Goal: Task Accomplishment & Management: Use online tool/utility

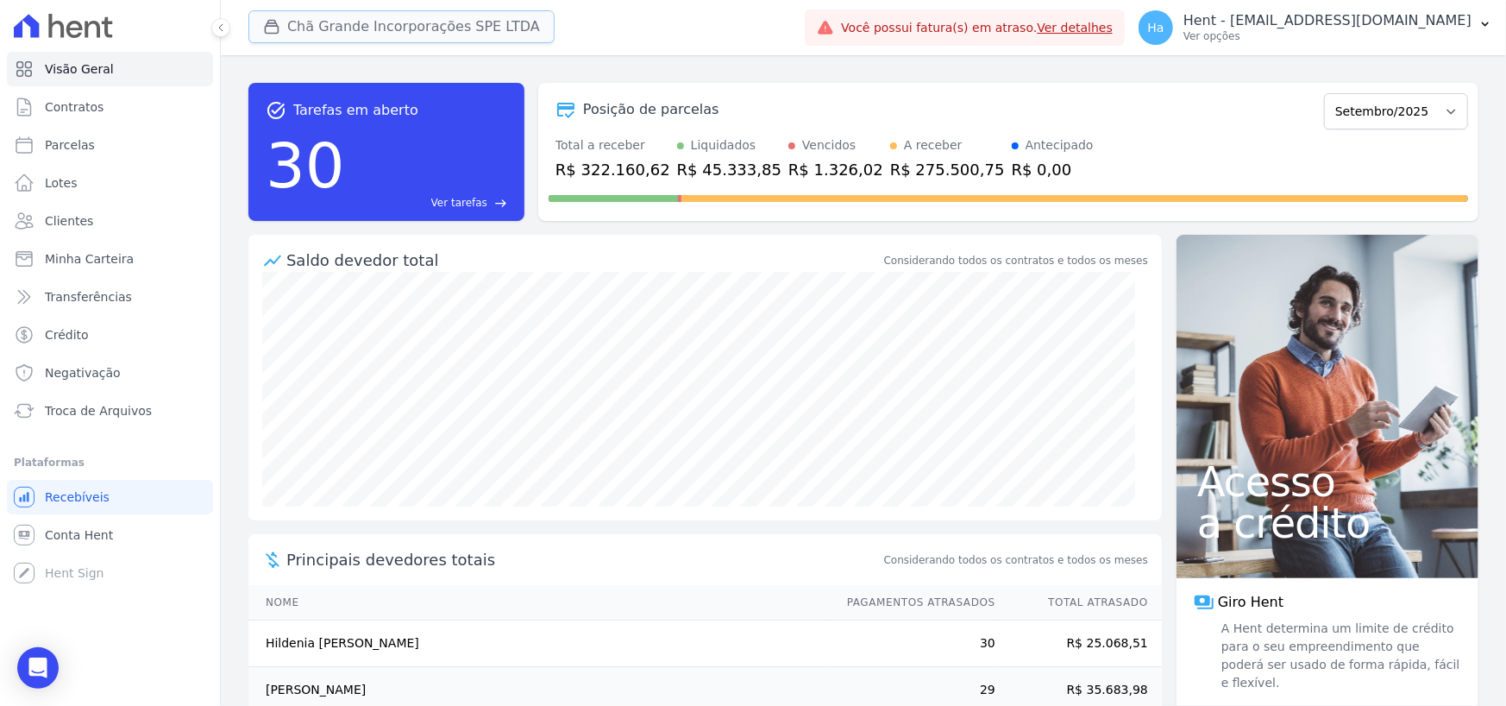
click at [336, 32] on button "Chã Grande Incorporações SPE LTDA" at bounding box center [401, 26] width 306 height 33
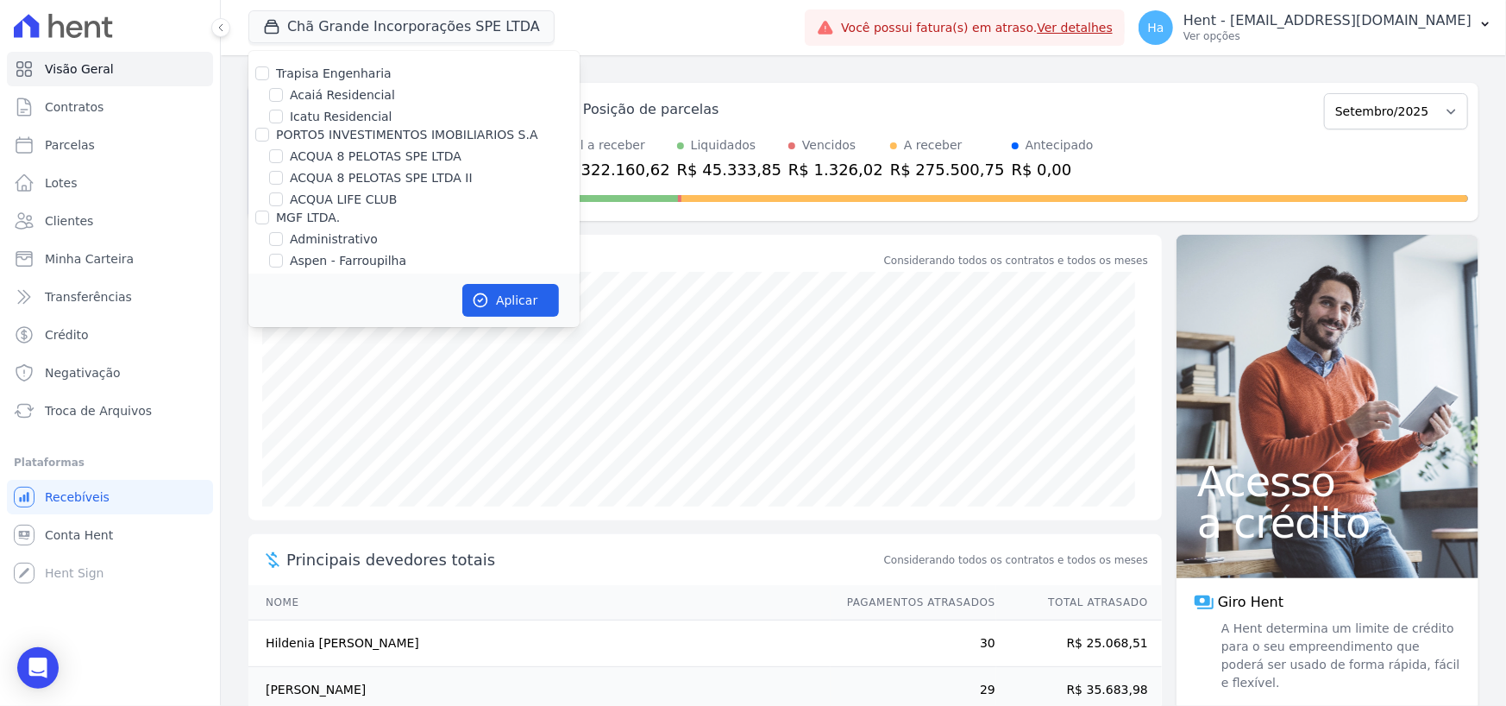
scroll to position [2079, 0]
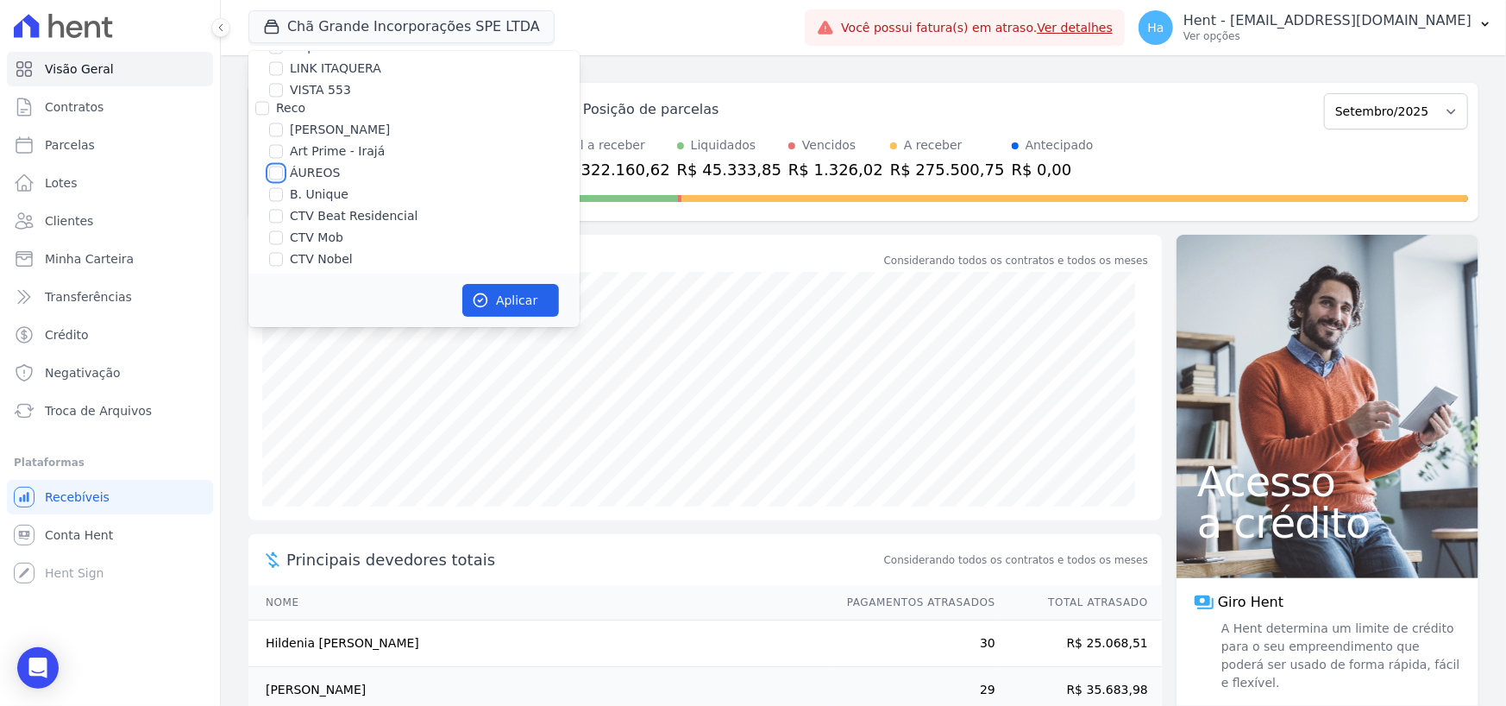
click at [278, 167] on input "ÁUREOS" at bounding box center [276, 174] width 14 height 14
checkbox input "true"
click at [509, 294] on button "Aplicar" at bounding box center [510, 300] width 97 height 33
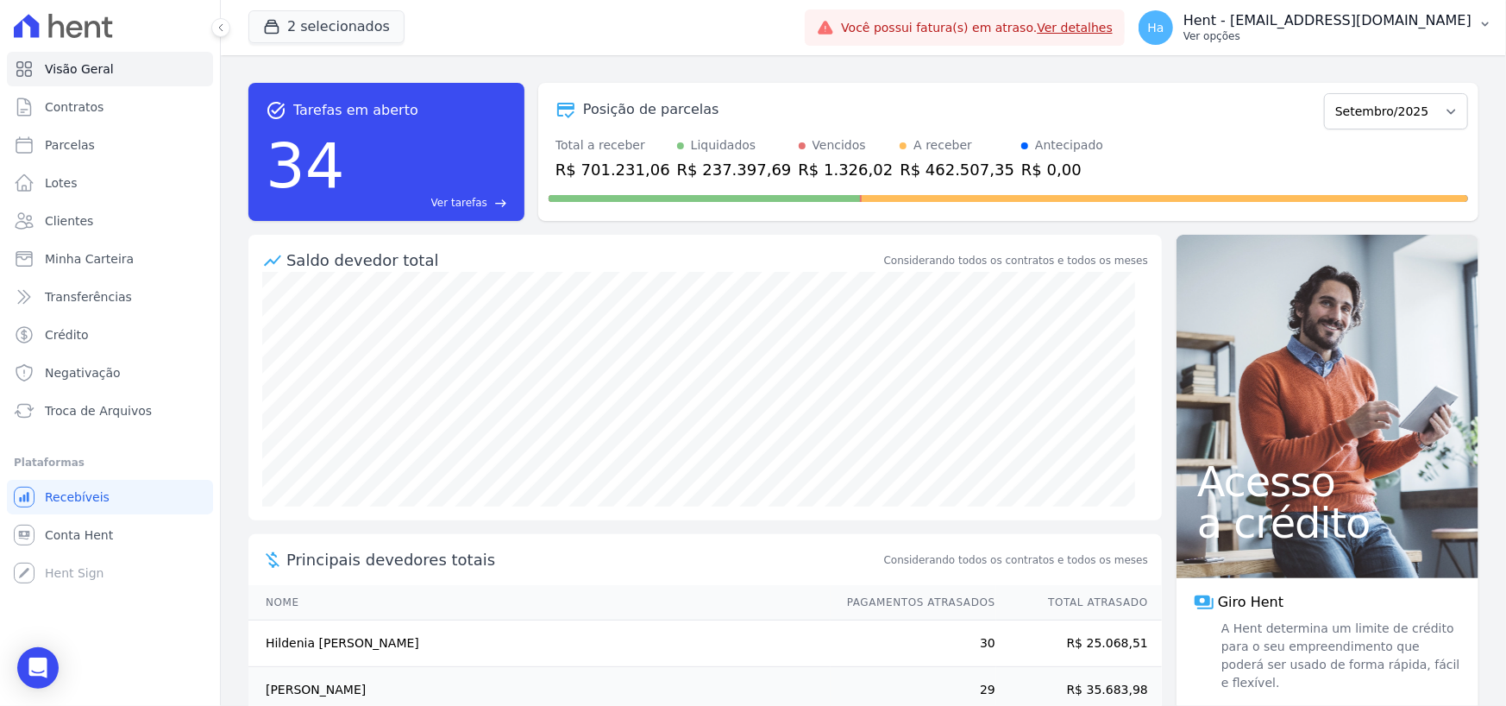
click at [1346, 26] on p "Hent - [EMAIL_ADDRESS][PERSON_NAME][DOMAIN_NAME]" at bounding box center [1328, 20] width 288 height 17
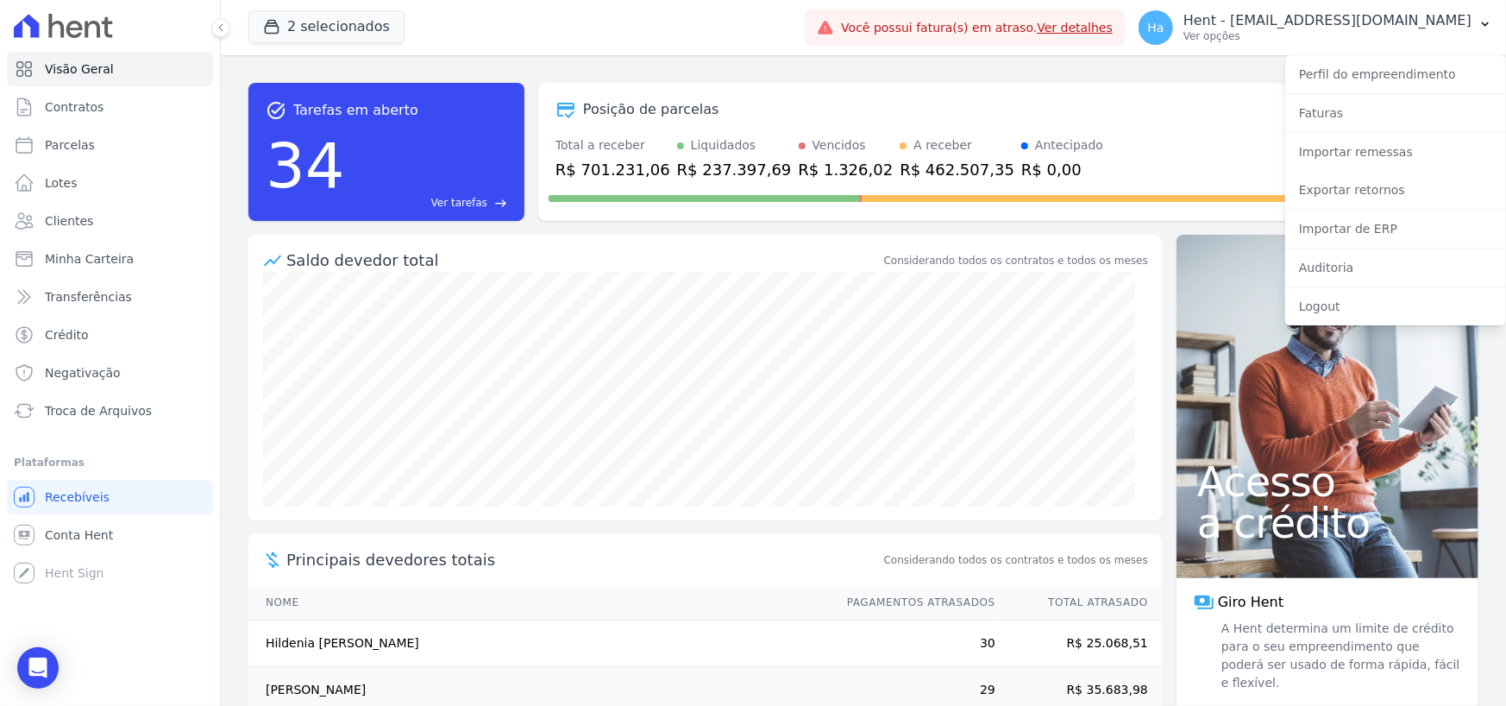
click at [1012, 99] on div "Posição de parcelas" at bounding box center [933, 109] width 769 height 21
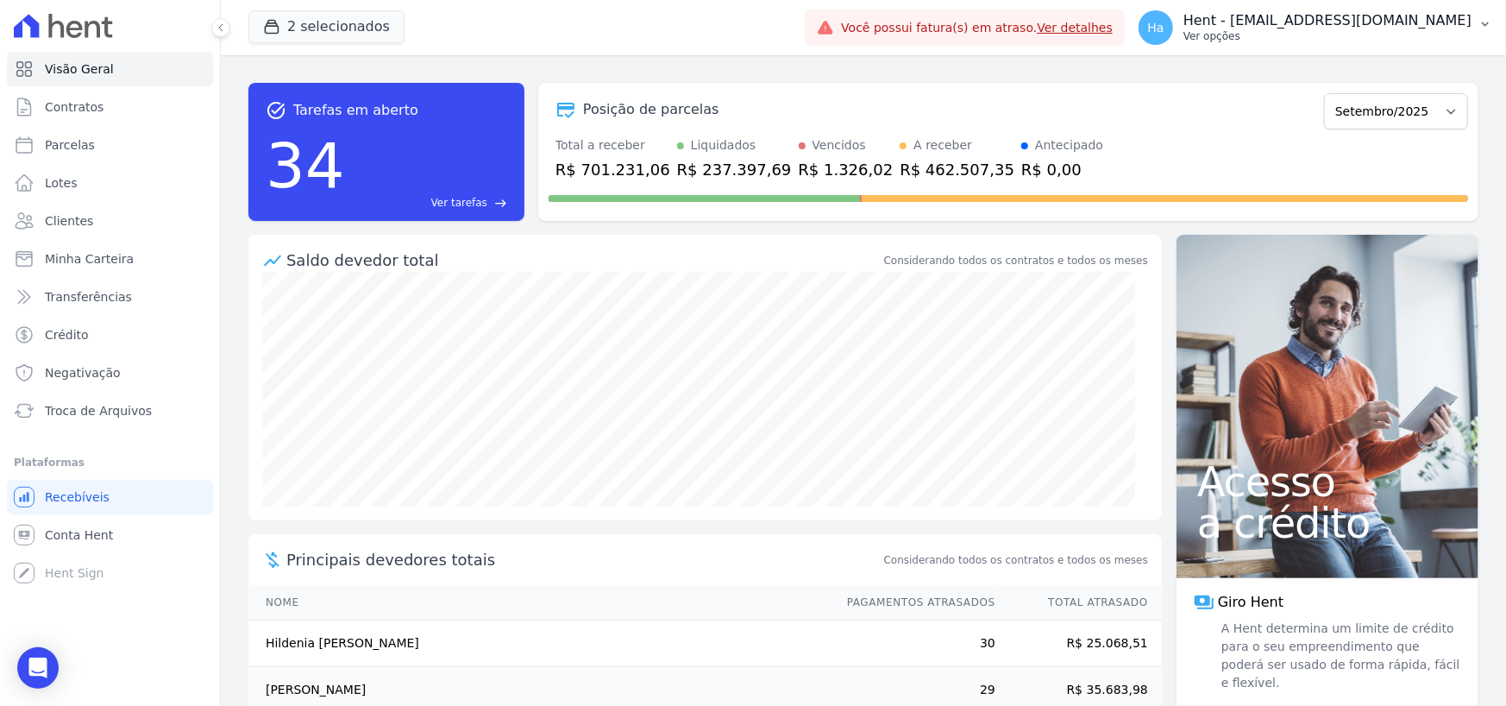
click at [1380, 19] on p "Hent - [EMAIL_ADDRESS][PERSON_NAME][DOMAIN_NAME]" at bounding box center [1328, 20] width 288 height 17
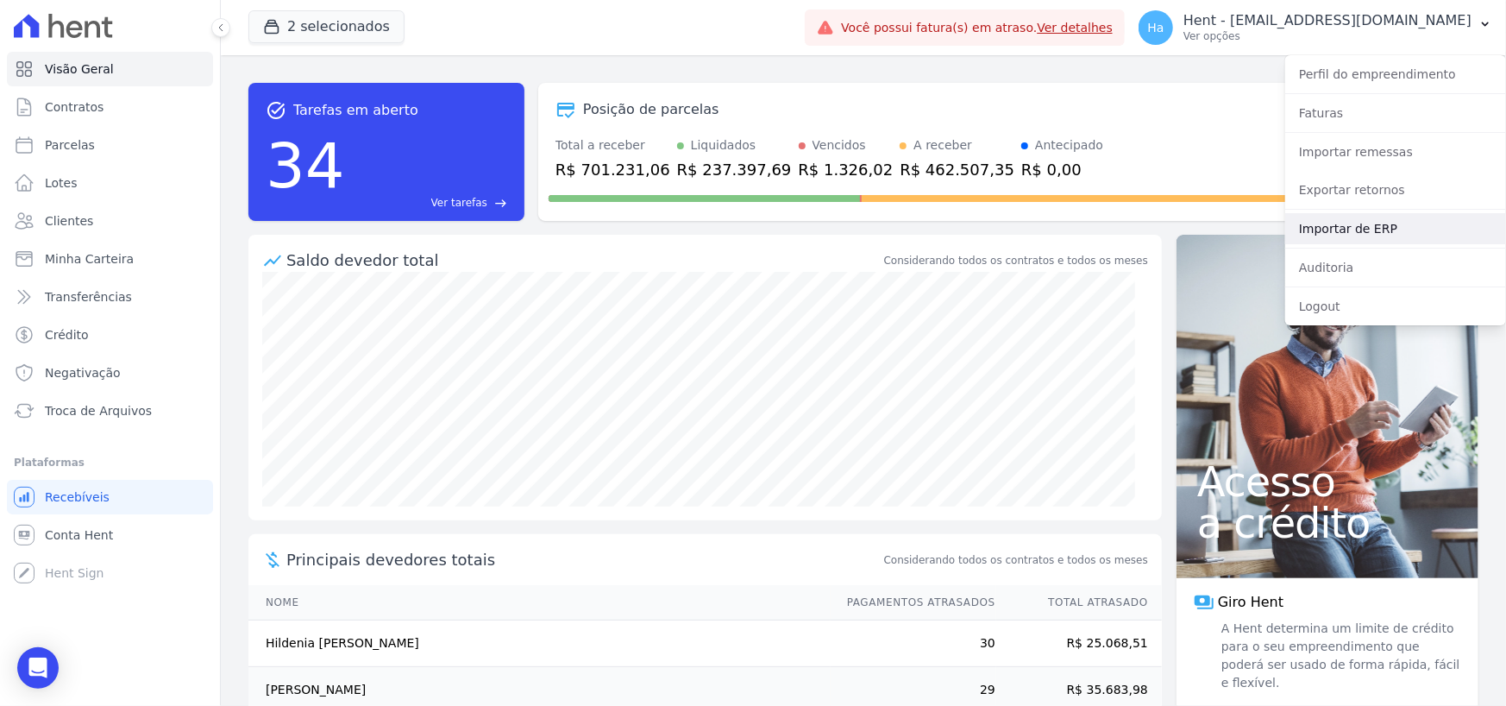
click at [1386, 223] on link "Importar de ERP" at bounding box center [1395, 228] width 221 height 31
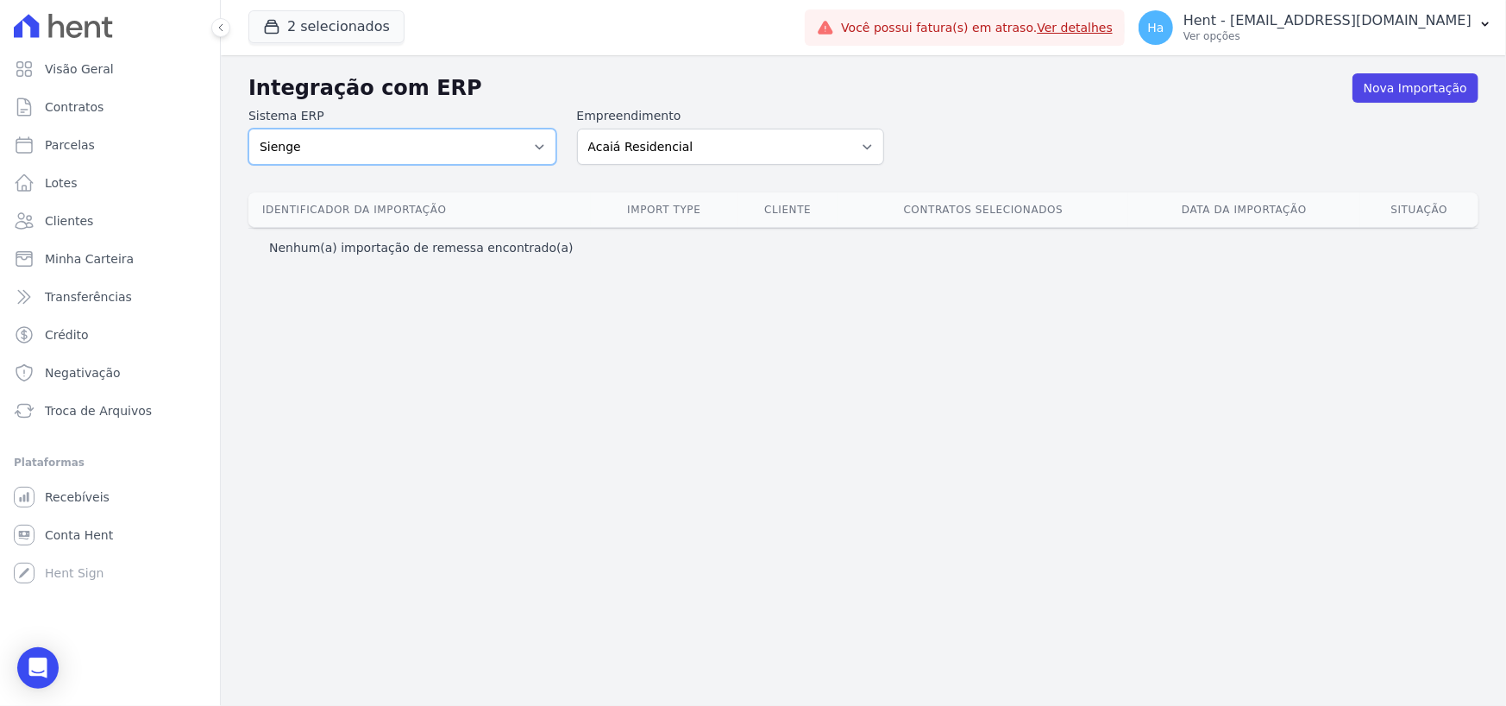
click at [530, 146] on select "Sienge" at bounding box center [402, 147] width 308 height 36
click at [752, 146] on select "Acaiá Residencial ACQUA 8 PELOTAS SPE LTDA ACQUA 8 PELOTAS SPE LTDA II ACQUA LI…" at bounding box center [731, 147] width 308 height 36
select select "9db4d767-ec98-4519-aed7-f9568aa0b04c"
click at [577, 129] on select "Acaiá Residencial ACQUA 8 PELOTAS SPE LTDA ACQUA 8 PELOTAS SPE LTDA II ACQUA LI…" at bounding box center [731, 147] width 308 height 36
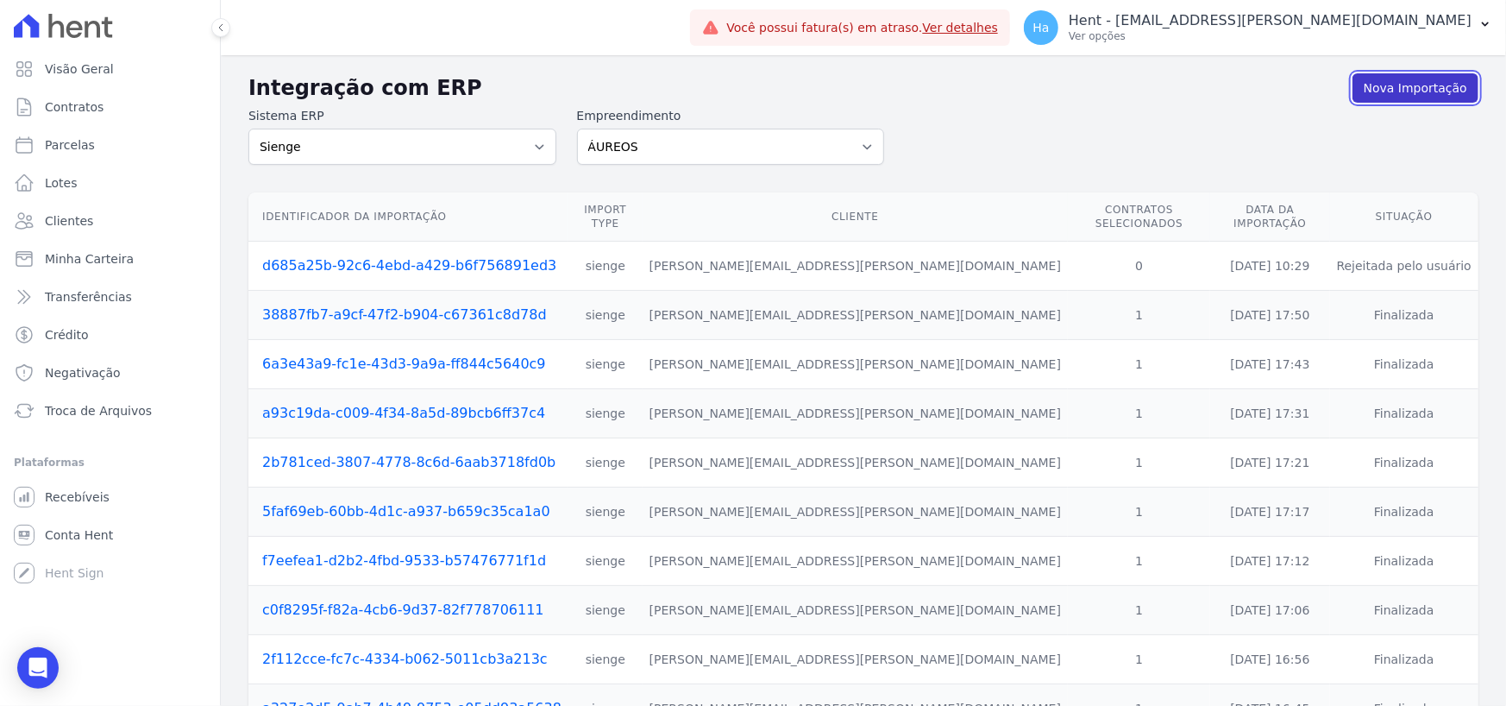
click at [1423, 85] on link "Nova Importação" at bounding box center [1416, 87] width 126 height 29
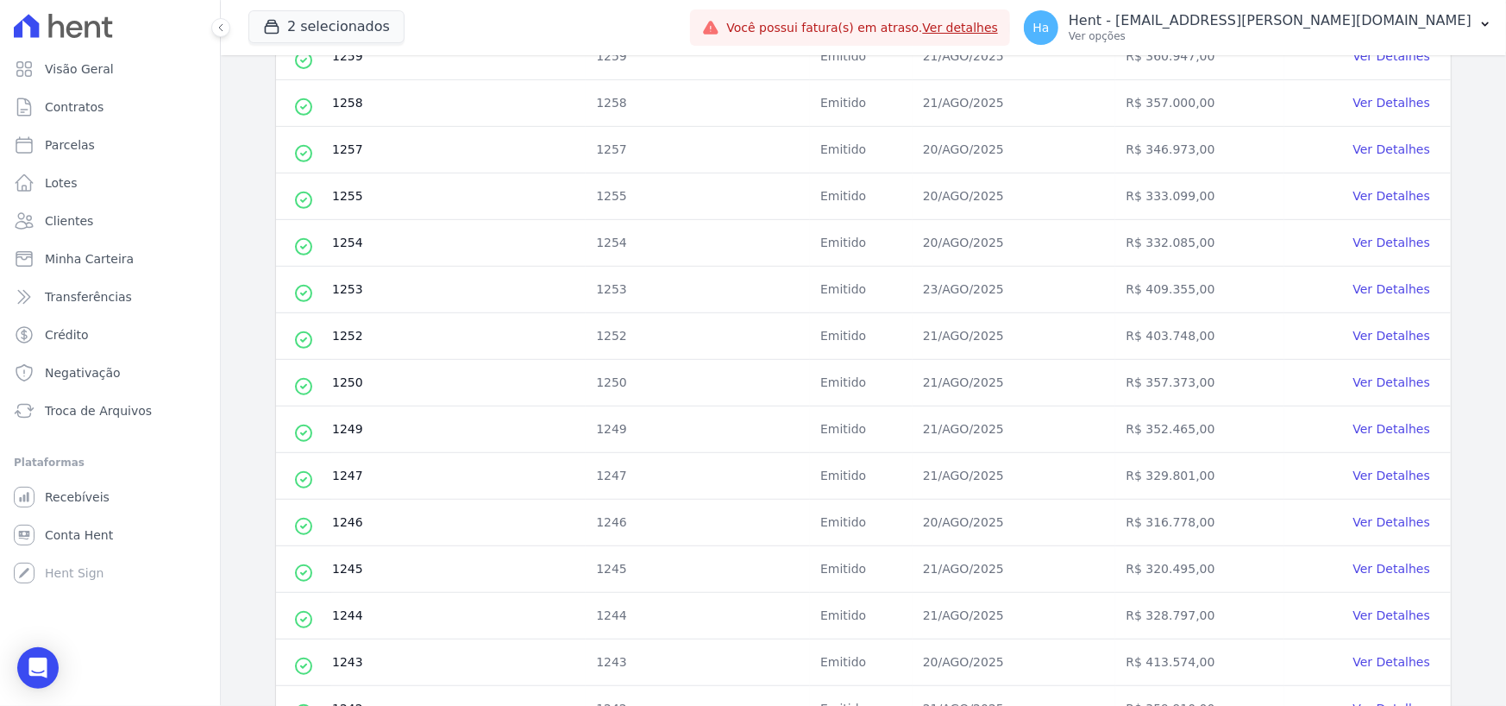
scroll to position [689, 0]
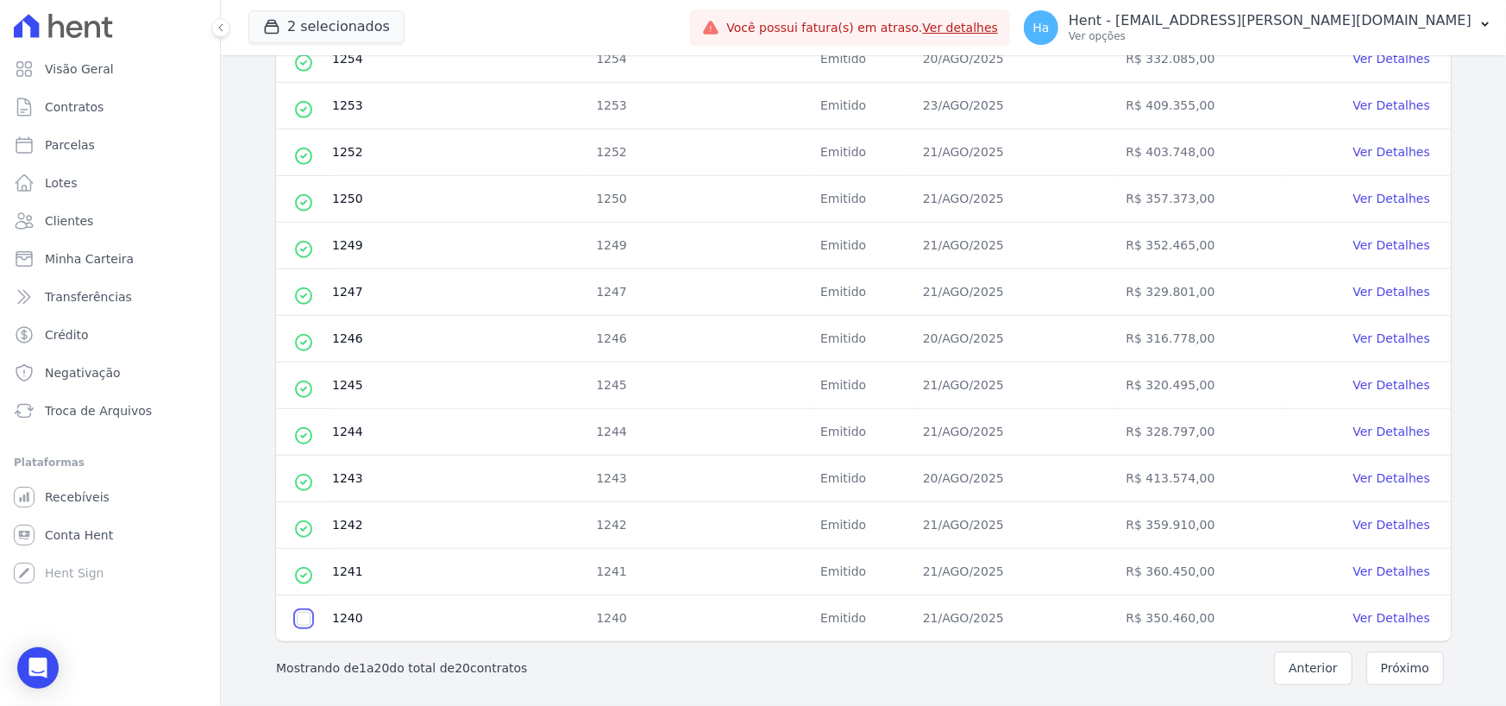
click at [304, 619] on input "checkbox" at bounding box center [304, 619] width 14 height 14
checkbox input "false"
click at [1387, 569] on link "Ver Detalhes" at bounding box center [1392, 571] width 77 height 14
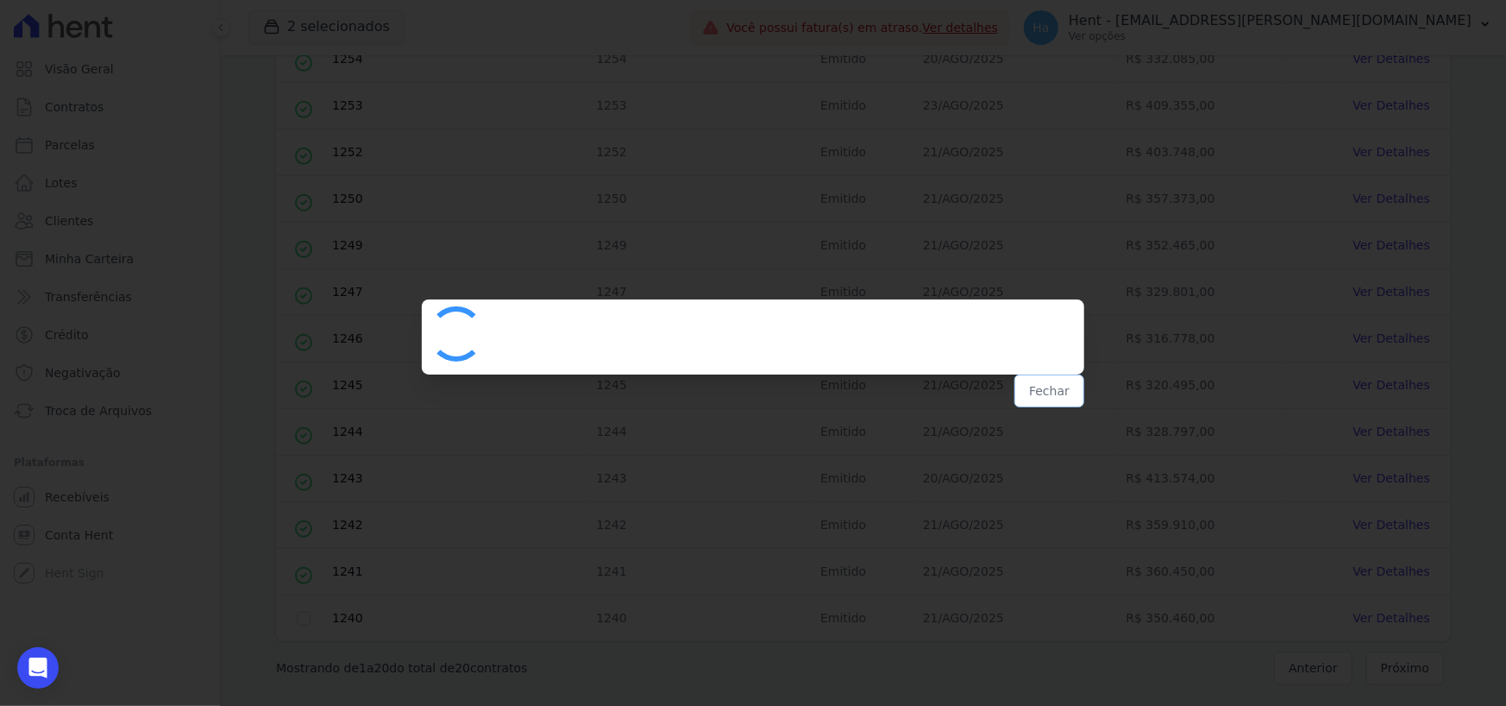
click at [1057, 398] on button "Fechar" at bounding box center [1050, 390] width 70 height 33
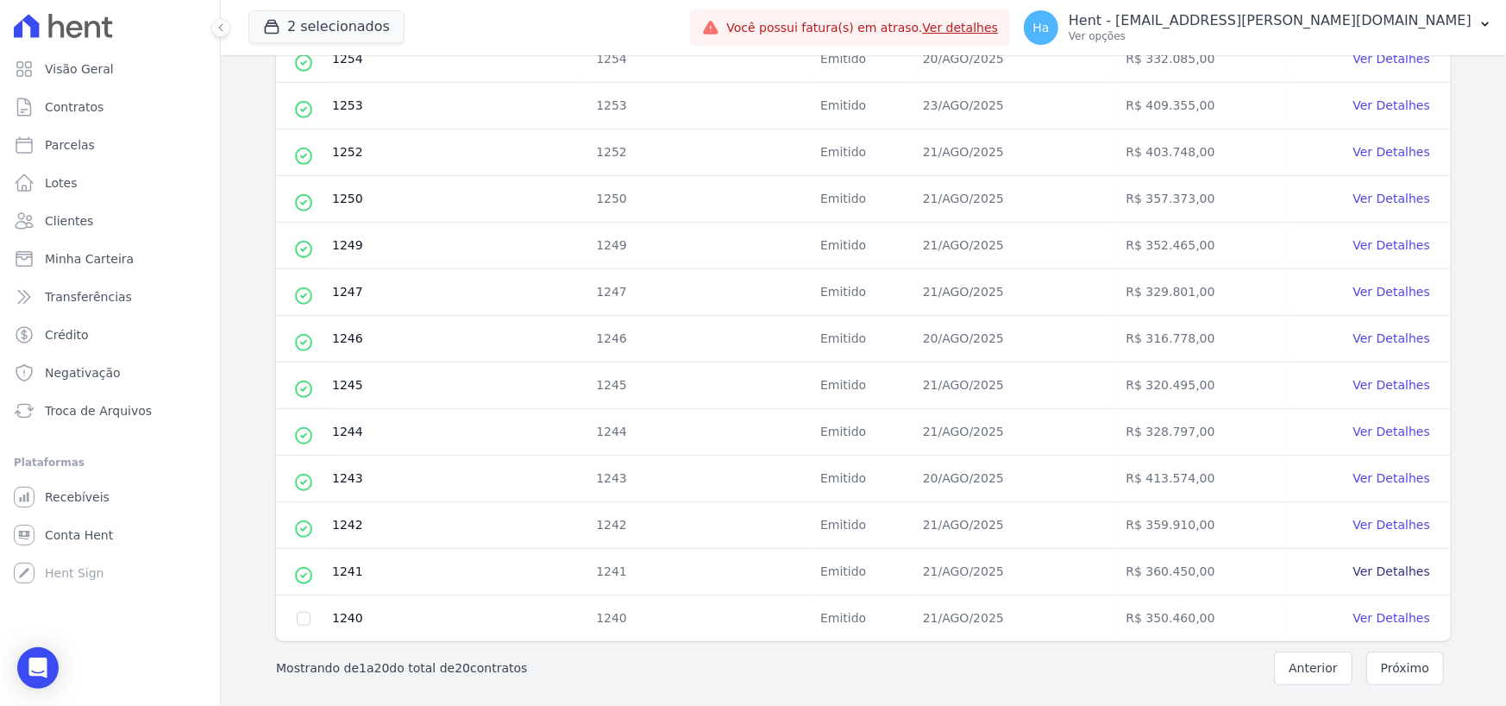
click at [1398, 567] on link "Ver Detalhes" at bounding box center [1392, 571] width 77 height 14
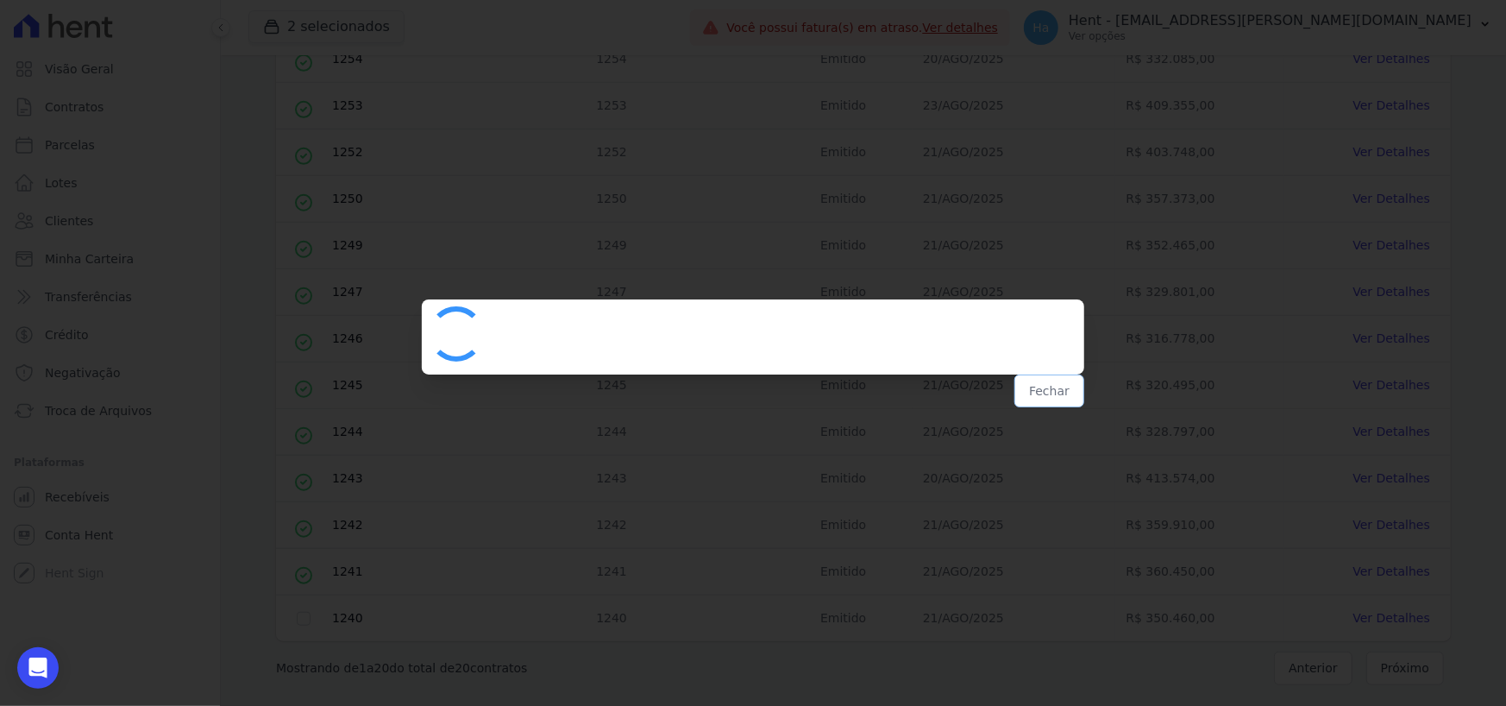
click at [1029, 387] on button "Fechar" at bounding box center [1050, 390] width 70 height 33
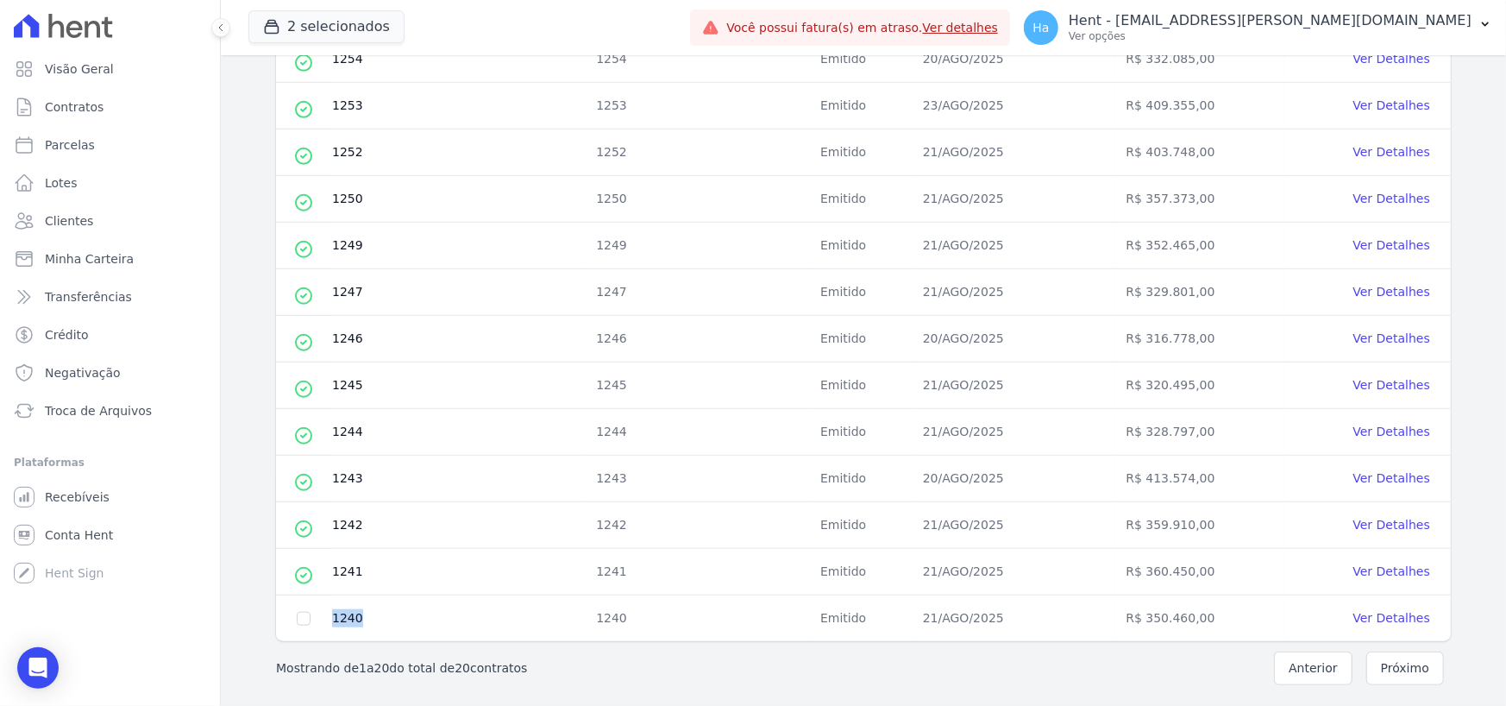
drag, startPoint x: 391, startPoint y: 621, endPoint x: 371, endPoint y: 574, distance: 51.4
click at [330, 617] on tr "1240 1240 Emitido 21/AGO/2025 R$ 350.460,00 Ver Detalhes" at bounding box center [863, 618] width 1175 height 47
drag, startPoint x: 372, startPoint y: 574, endPoint x: 342, endPoint y: 536, distance: 48.0
click at [296, 558] on tr "Esse contrato já foi importado. 1241 1241 Emitido 21/AGO/2025 R$ 360.450,00 Ver…" at bounding box center [863, 572] width 1175 height 47
drag, startPoint x: 362, startPoint y: 523, endPoint x: 375, endPoint y: 491, distance: 34.4
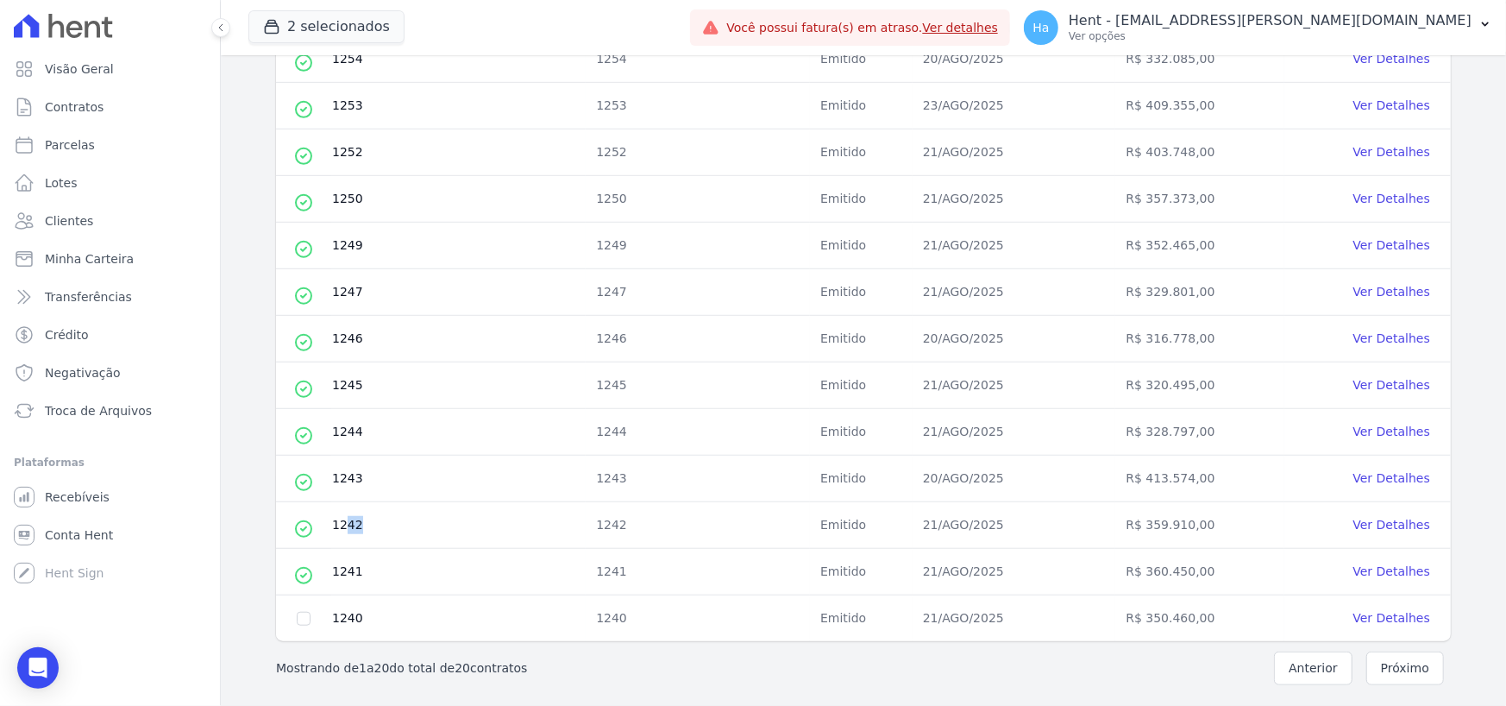
click at [336, 520] on td "1242" at bounding box center [458, 525] width 254 height 47
drag, startPoint x: 371, startPoint y: 482, endPoint x: 336, endPoint y: 473, distance: 36.6
click at [336, 477] on td "1243" at bounding box center [458, 479] width 254 height 47
drag, startPoint x: 361, startPoint y: 437, endPoint x: 335, endPoint y: 429, distance: 27.0
click at [333, 430] on td "1244" at bounding box center [458, 432] width 254 height 47
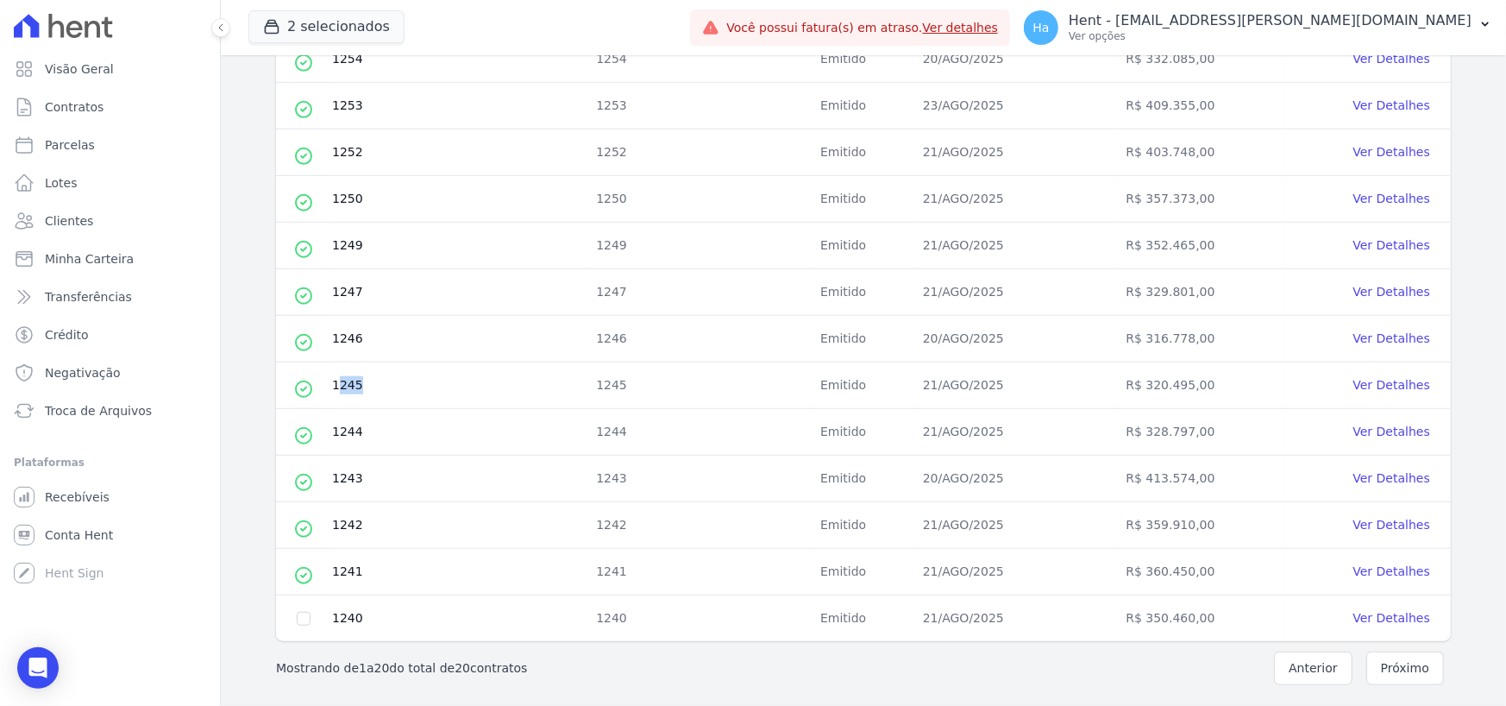
drag, startPoint x: 363, startPoint y: 369, endPoint x: 333, endPoint y: 379, distance: 31.7
click at [333, 379] on td "1245" at bounding box center [458, 385] width 254 height 47
drag, startPoint x: 352, startPoint y: 335, endPoint x: 316, endPoint y: 338, distance: 36.4
click at [318, 340] on tr "Esse contrato já foi importado. 1246 1246 Emitido 20/AGO/2025 R$ 316.778,00 Ver…" at bounding box center [863, 339] width 1175 height 47
drag, startPoint x: 338, startPoint y: 295, endPoint x: 346, endPoint y: 274, distance: 22.1
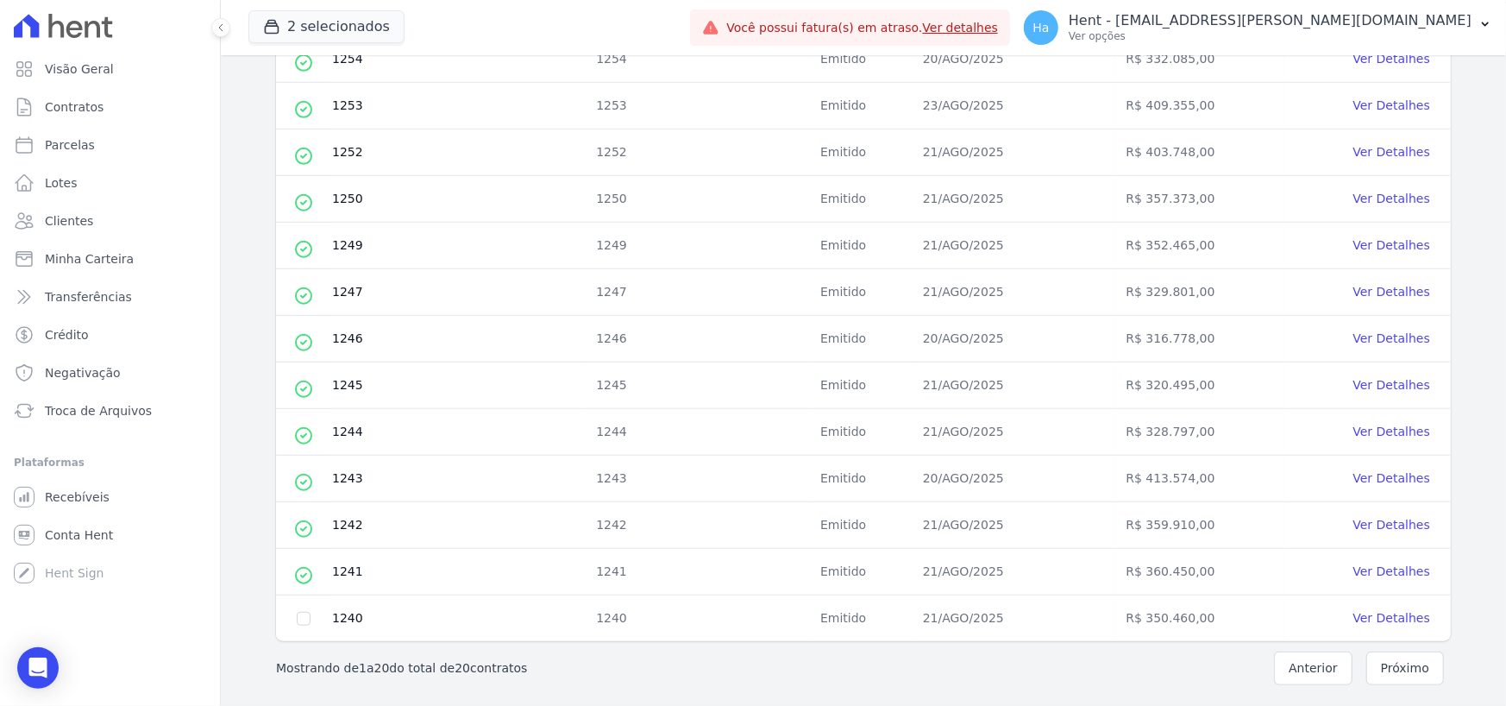
click at [345, 292] on td "1247" at bounding box center [458, 292] width 254 height 47
click at [344, 249] on td "1249" at bounding box center [458, 246] width 254 height 47
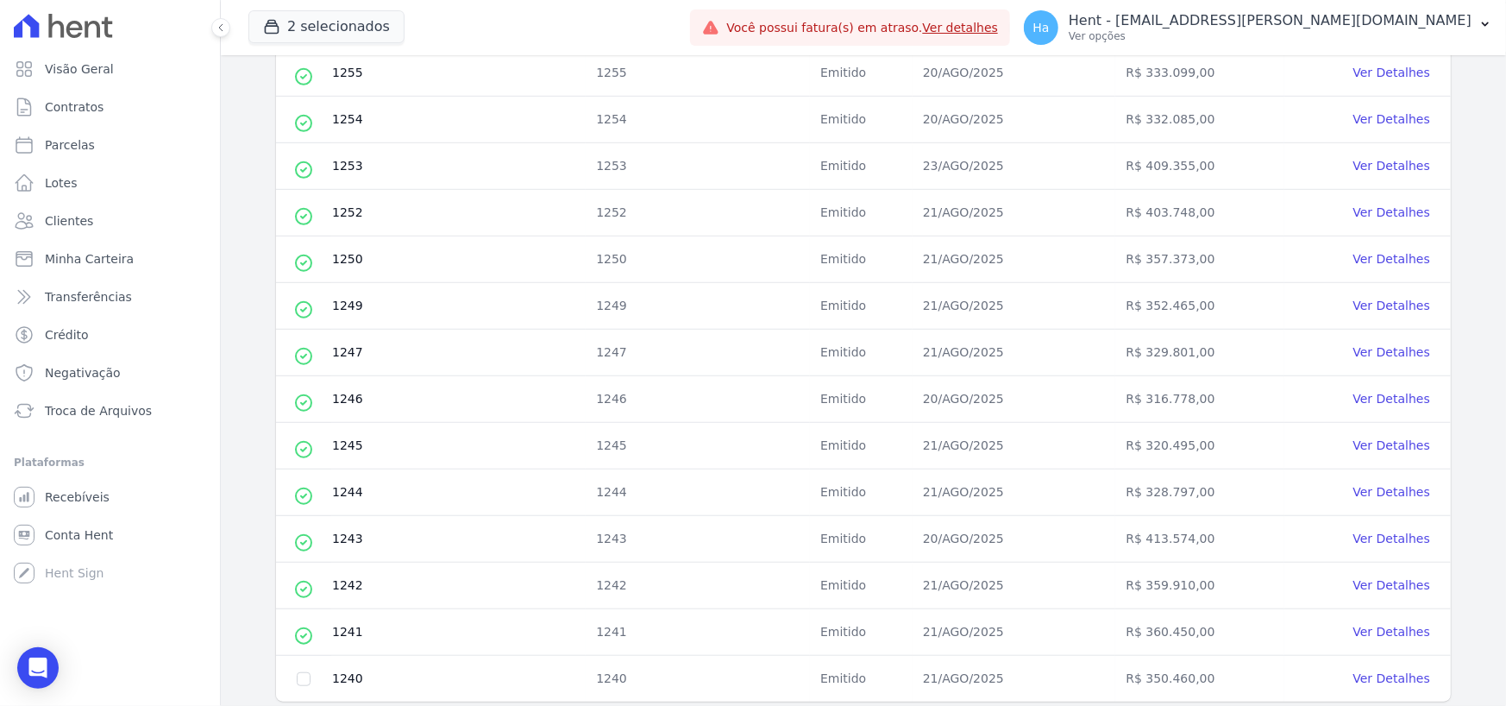
scroll to position [603, 0]
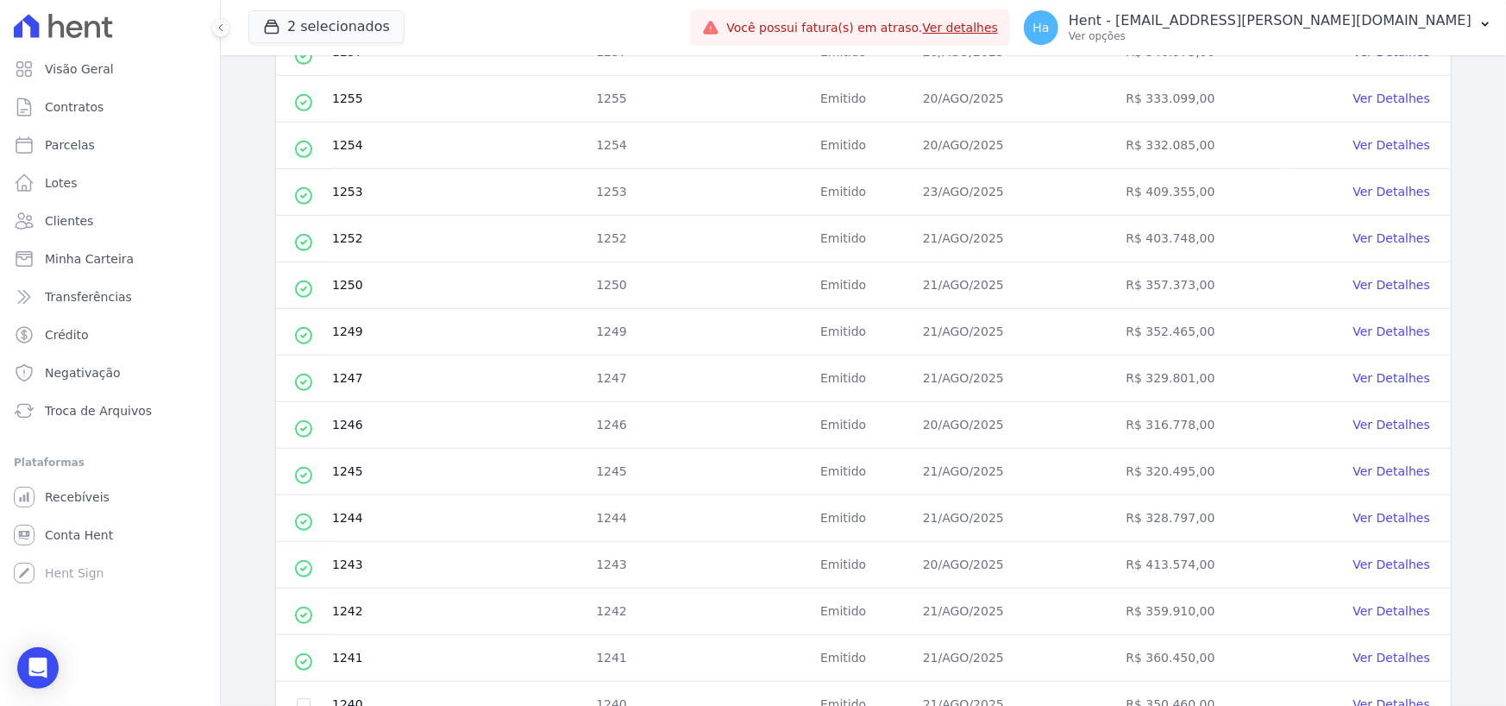
click at [353, 289] on td "1250" at bounding box center [458, 285] width 254 height 47
click at [337, 238] on td "1252" at bounding box center [458, 239] width 254 height 47
click at [349, 198] on td "1253" at bounding box center [458, 192] width 254 height 47
click at [342, 137] on td "1254" at bounding box center [458, 146] width 254 height 47
click at [342, 112] on td "1255" at bounding box center [458, 99] width 254 height 47
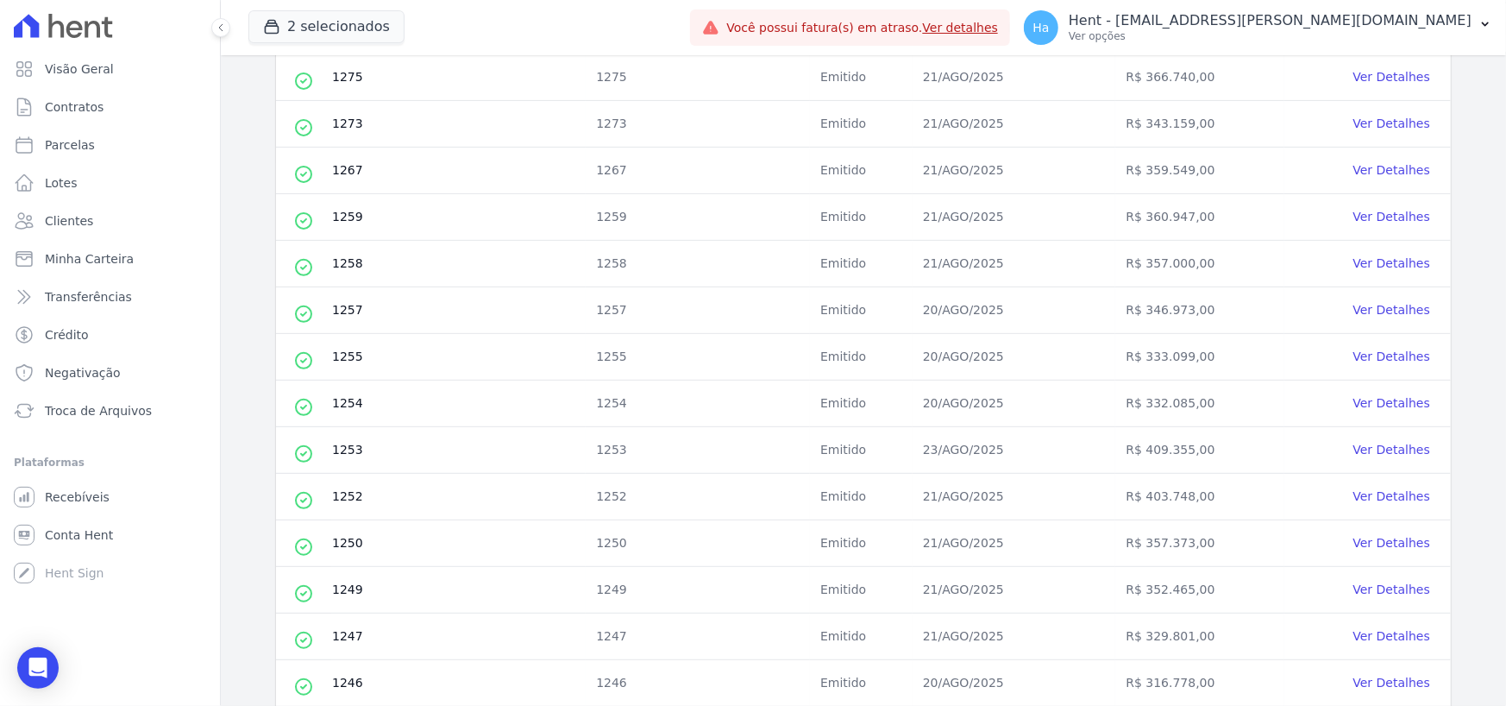
scroll to position [344, 0]
click at [338, 316] on td "1257" at bounding box center [458, 311] width 254 height 47
click at [355, 258] on td "1258" at bounding box center [458, 265] width 254 height 47
click at [349, 228] on td "1259" at bounding box center [458, 218] width 254 height 47
click at [349, 195] on td "1259" at bounding box center [458, 218] width 254 height 47
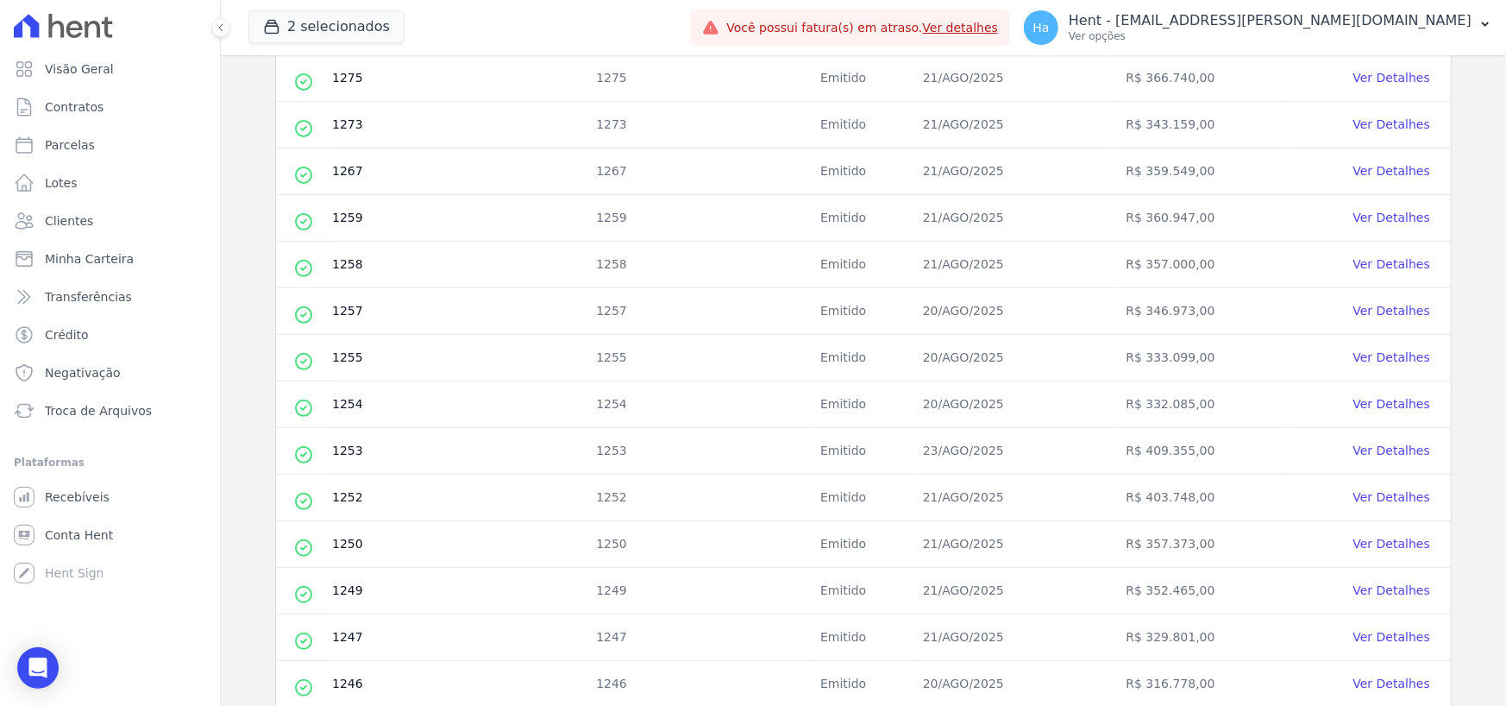
click at [342, 129] on td "1273" at bounding box center [458, 125] width 254 height 47
click at [355, 64] on td "1275" at bounding box center [458, 78] width 254 height 47
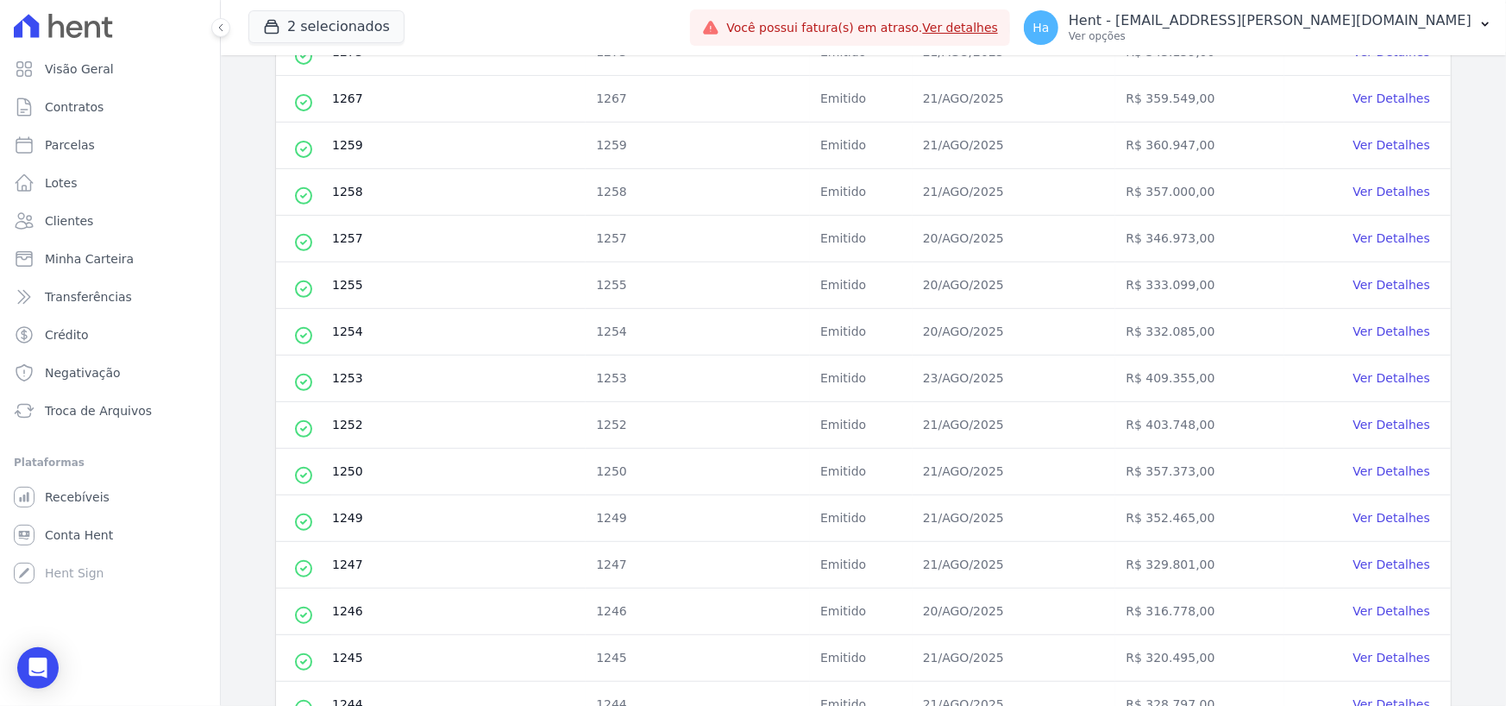
scroll to position [689, 0]
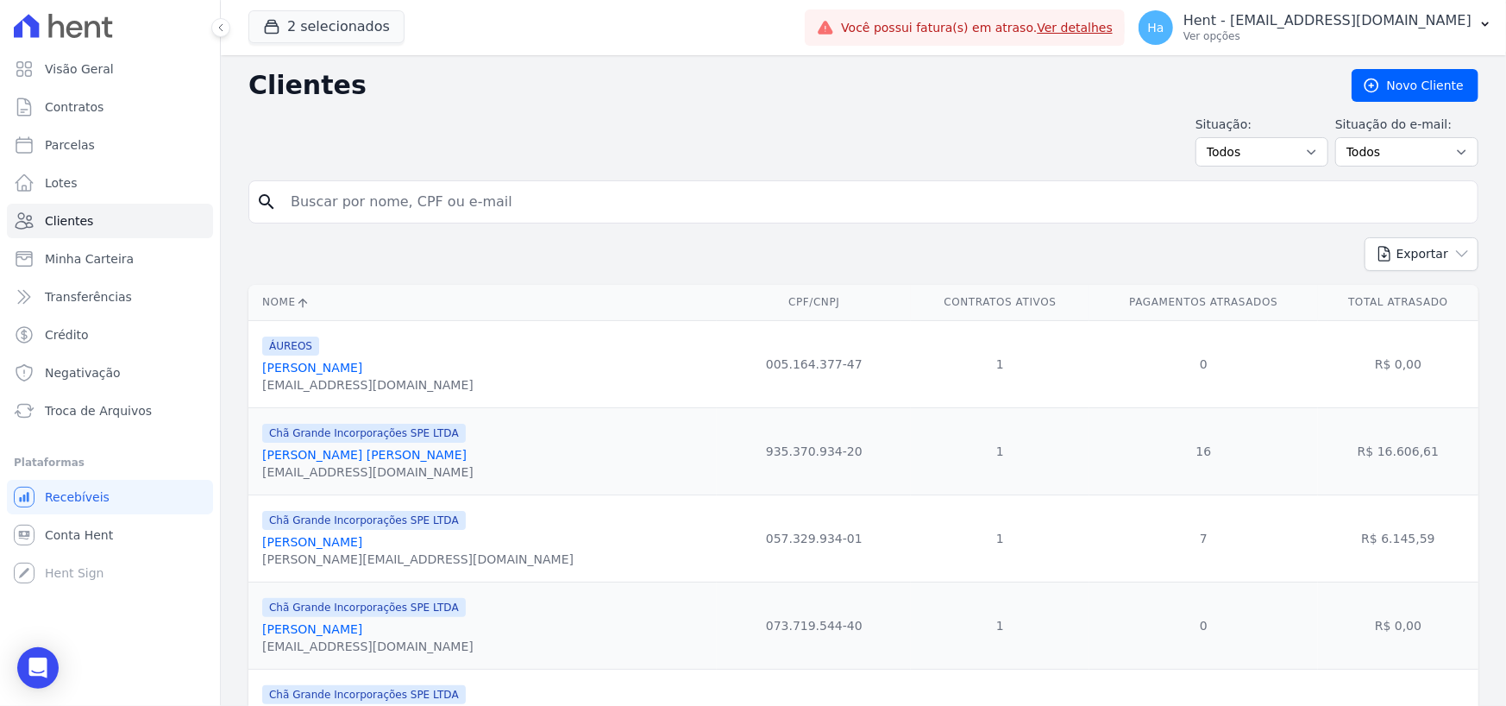
click at [548, 204] on input "search" at bounding box center [875, 202] width 1191 height 35
paste input "058.062.047-66"
type input "058.062.047-66"
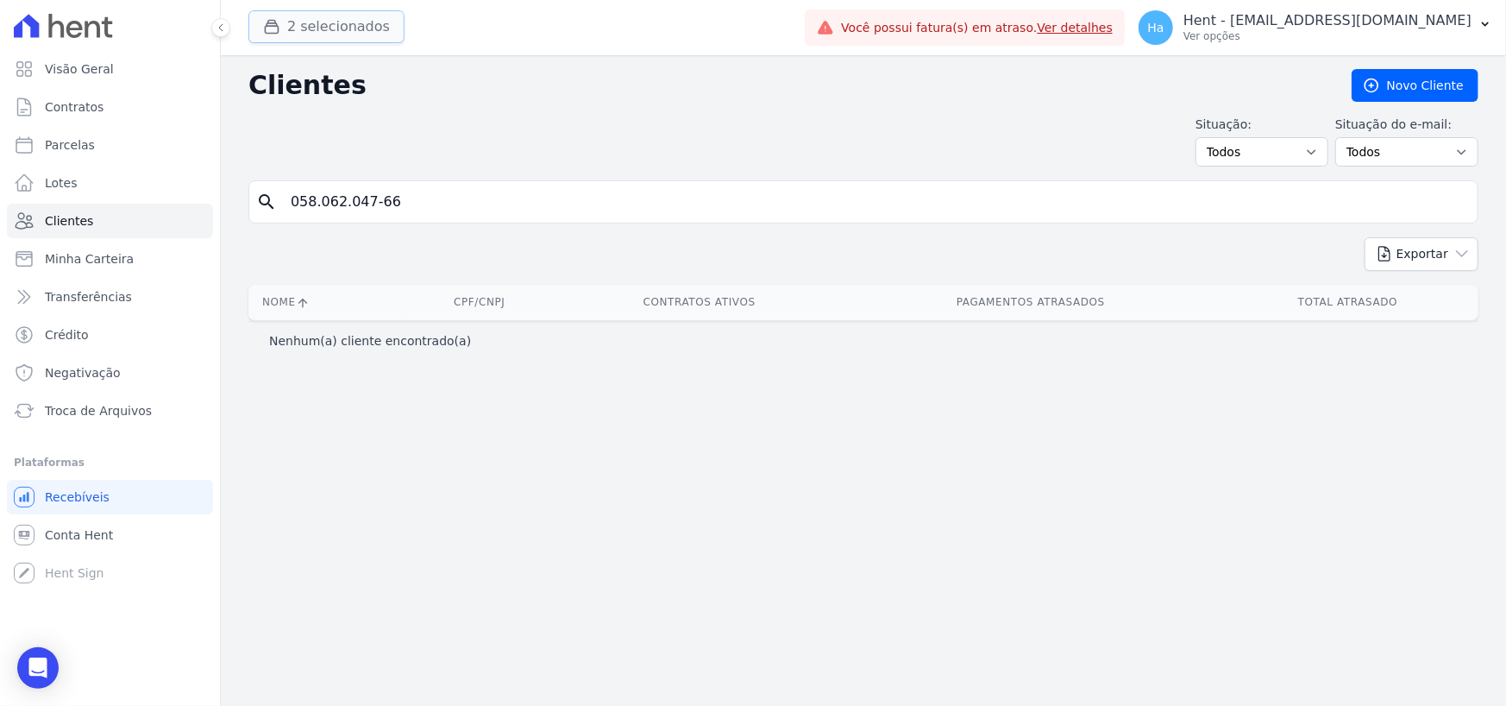
click at [351, 12] on button "2 selecionados" at bounding box center [326, 26] width 156 height 33
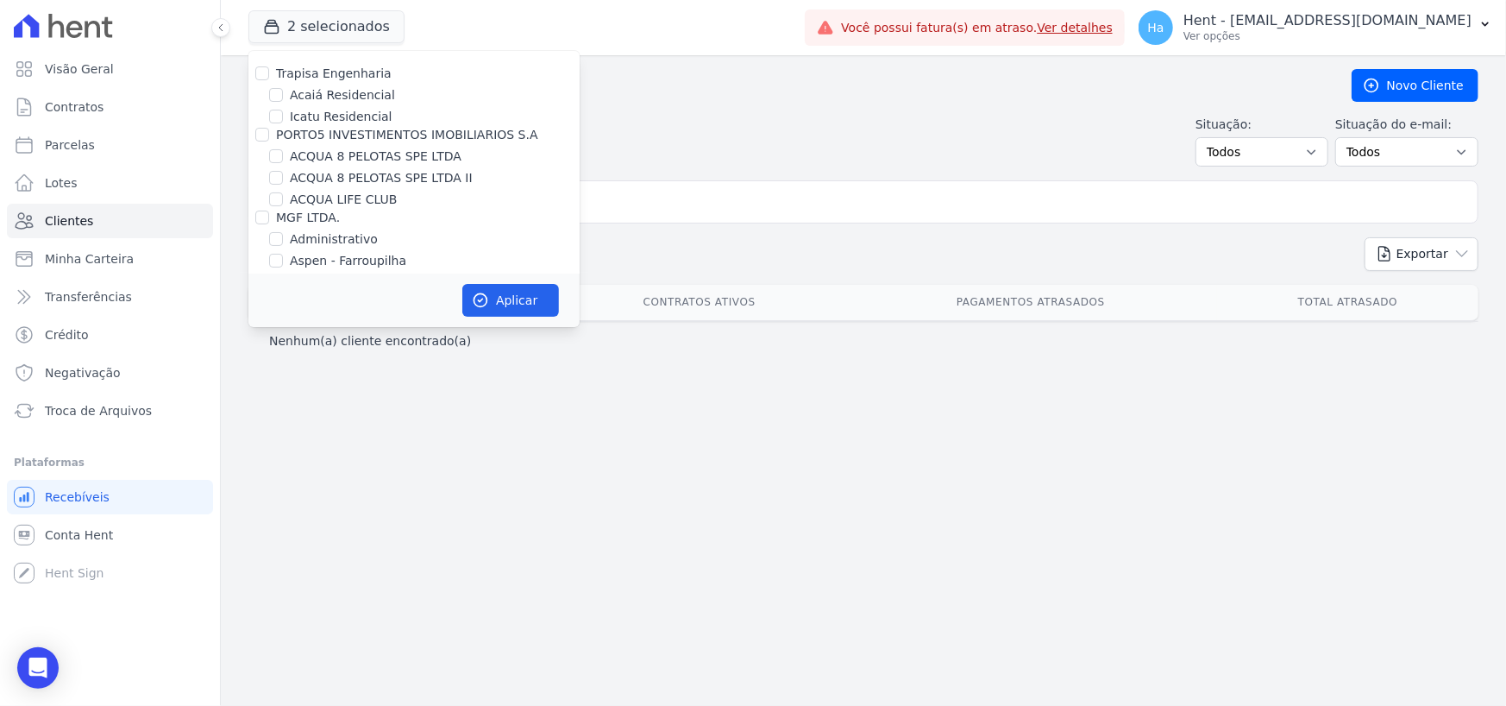
scroll to position [2079, 0]
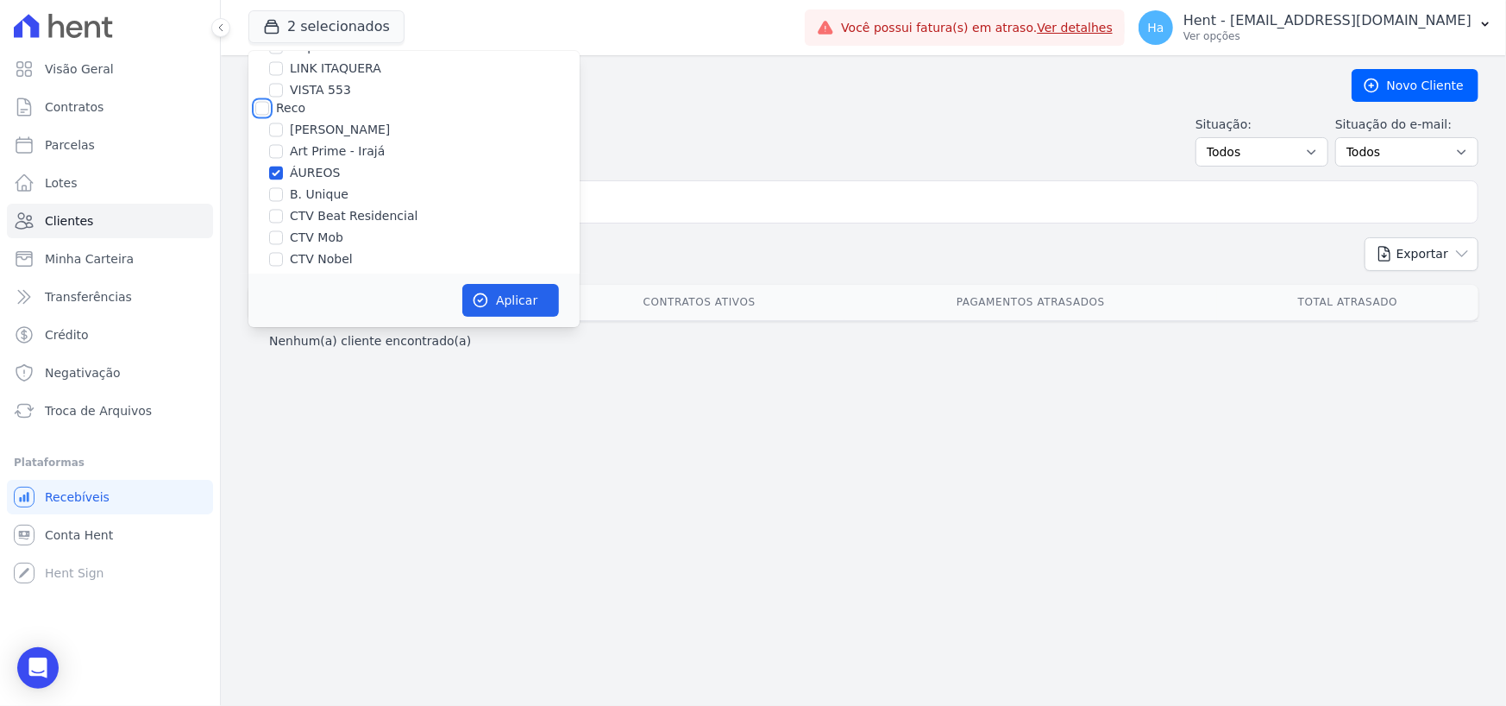
click at [260, 102] on input "Reco" at bounding box center [262, 109] width 14 height 14
checkbox input "true"
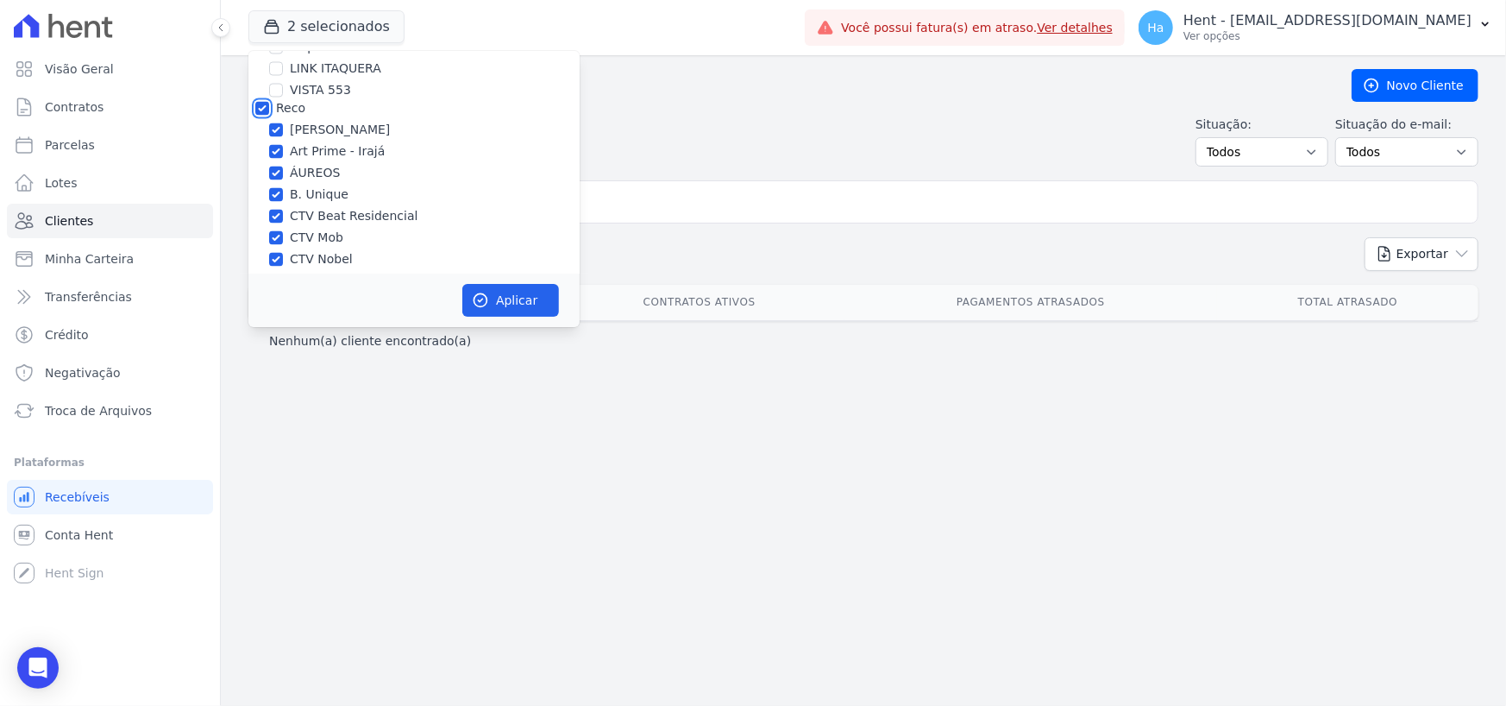
checkbox input "true"
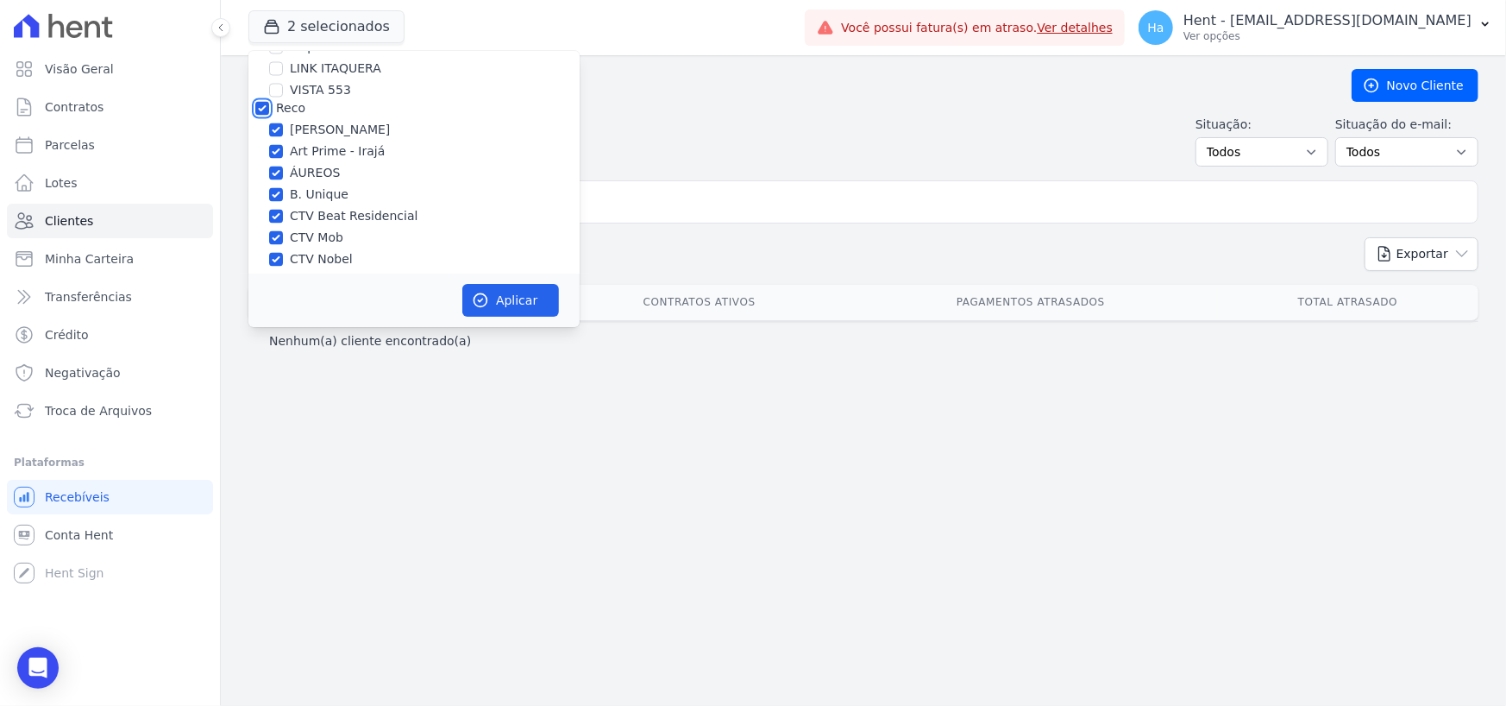
checkbox input "true"
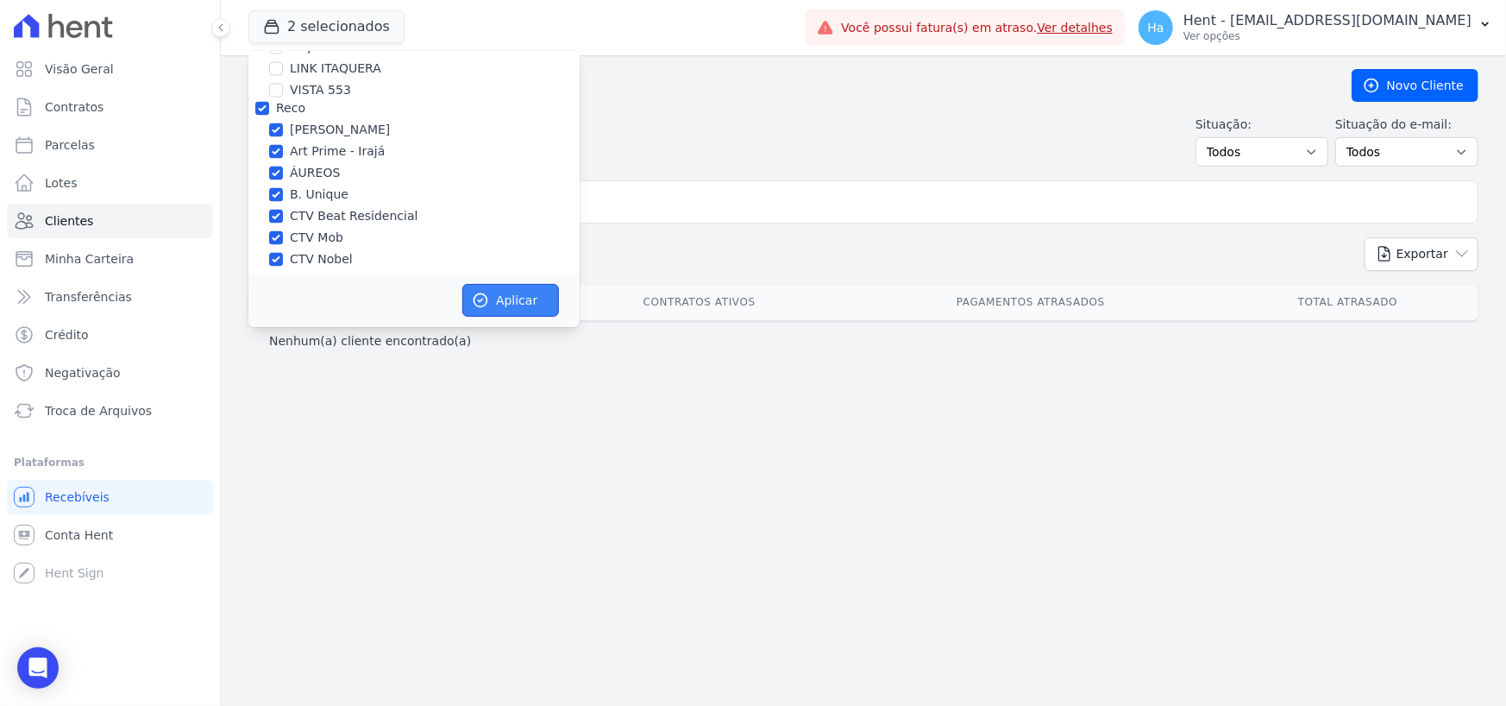
click at [536, 297] on button "Aplicar" at bounding box center [510, 300] width 97 height 33
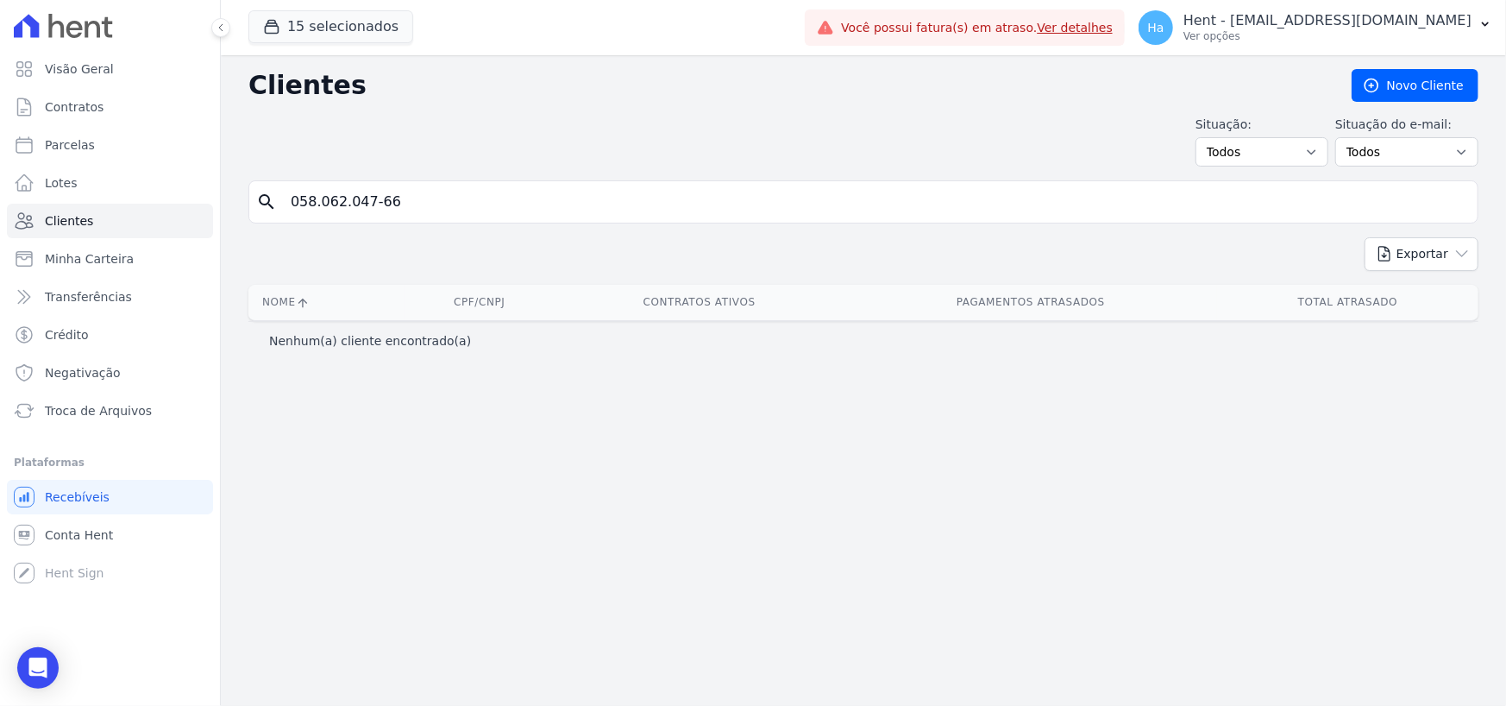
click at [407, 210] on input "058.062.047-66" at bounding box center [875, 202] width 1191 height 35
drag, startPoint x: 431, startPoint y: 205, endPoint x: 253, endPoint y: 191, distance: 179.2
click at [255, 193] on div "search 058.062.047-66" at bounding box center [863, 201] width 1230 height 43
type input "RafaelAbreu"
click at [330, 204] on input "RafaelAbreu" at bounding box center [875, 202] width 1191 height 35
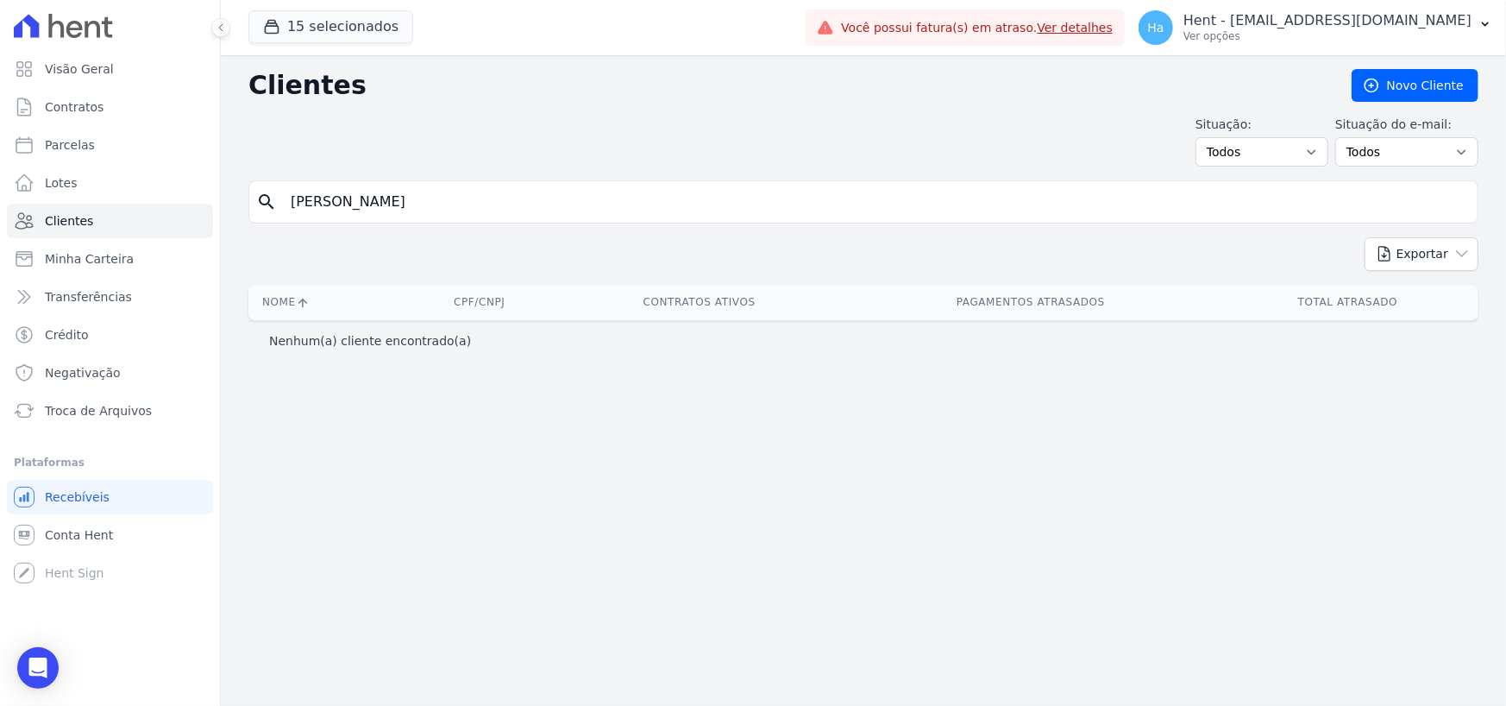
click at [385, 204] on input "Rafael Abreu" at bounding box center [875, 202] width 1191 height 35
type input "Rafael Abreu"
click at [1436, 34] on p "Ver opções" at bounding box center [1328, 36] width 288 height 14
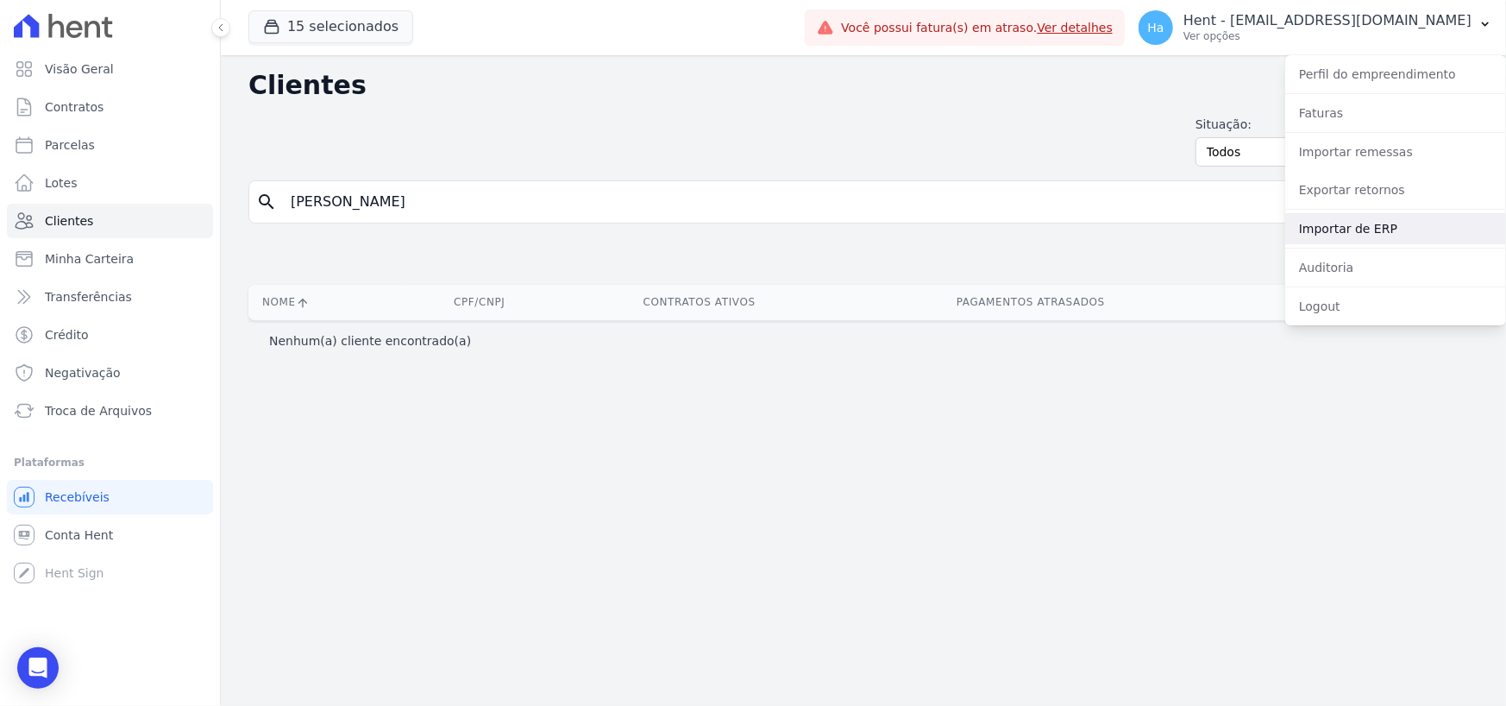
click at [1373, 223] on link "Importar de ERP" at bounding box center [1395, 228] width 221 height 31
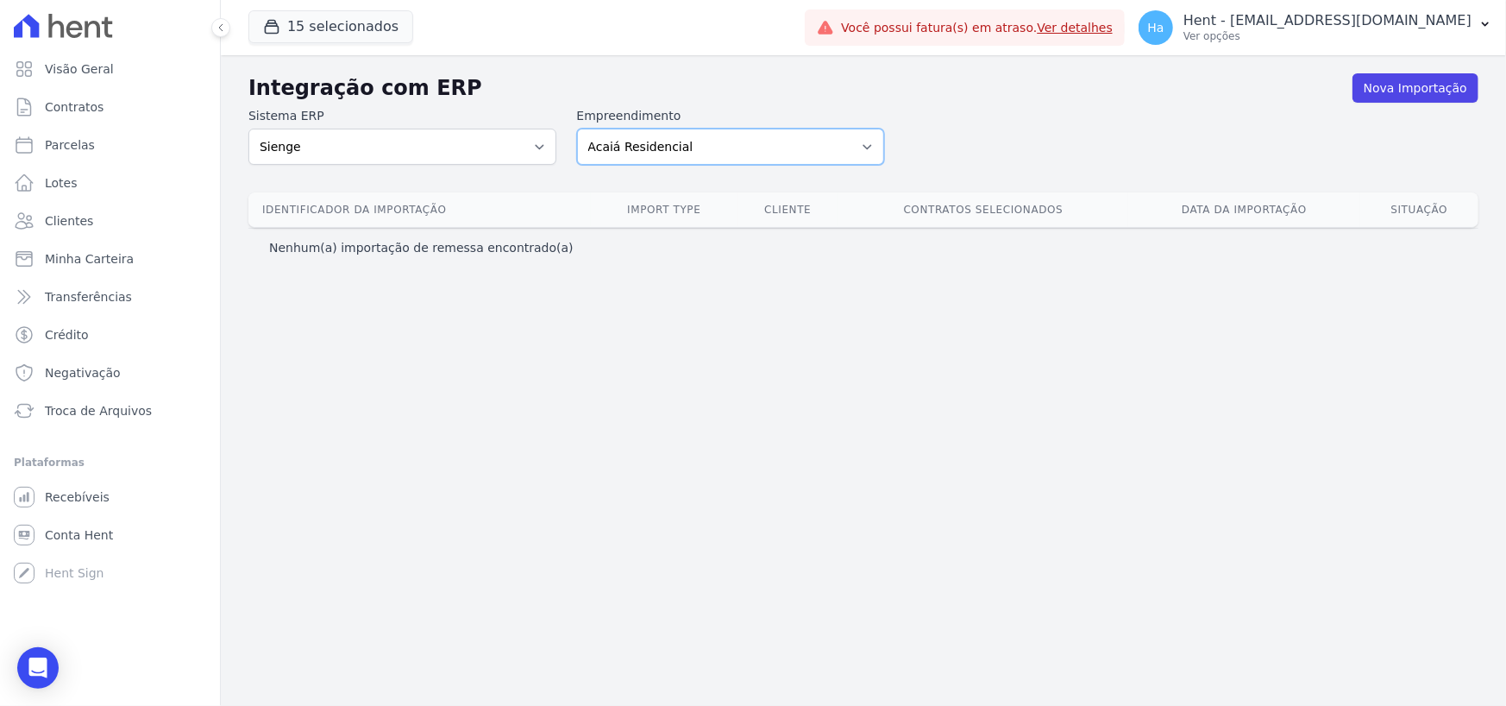
click at [671, 141] on select "Acaiá Residencial ACQUA 8 PELOTAS SPE LTDA ACQUA 8 PELOTAS SPE LTDA II ACQUA LI…" at bounding box center [731, 147] width 308 height 36
select select "9db4d767-ec98-4519-aed7-f9568aa0b04c"
click at [577, 129] on select "Acaiá Residencial ACQUA 8 PELOTAS SPE LTDA ACQUA 8 PELOTAS SPE LTDA II ACQUA LI…" at bounding box center [731, 147] width 308 height 36
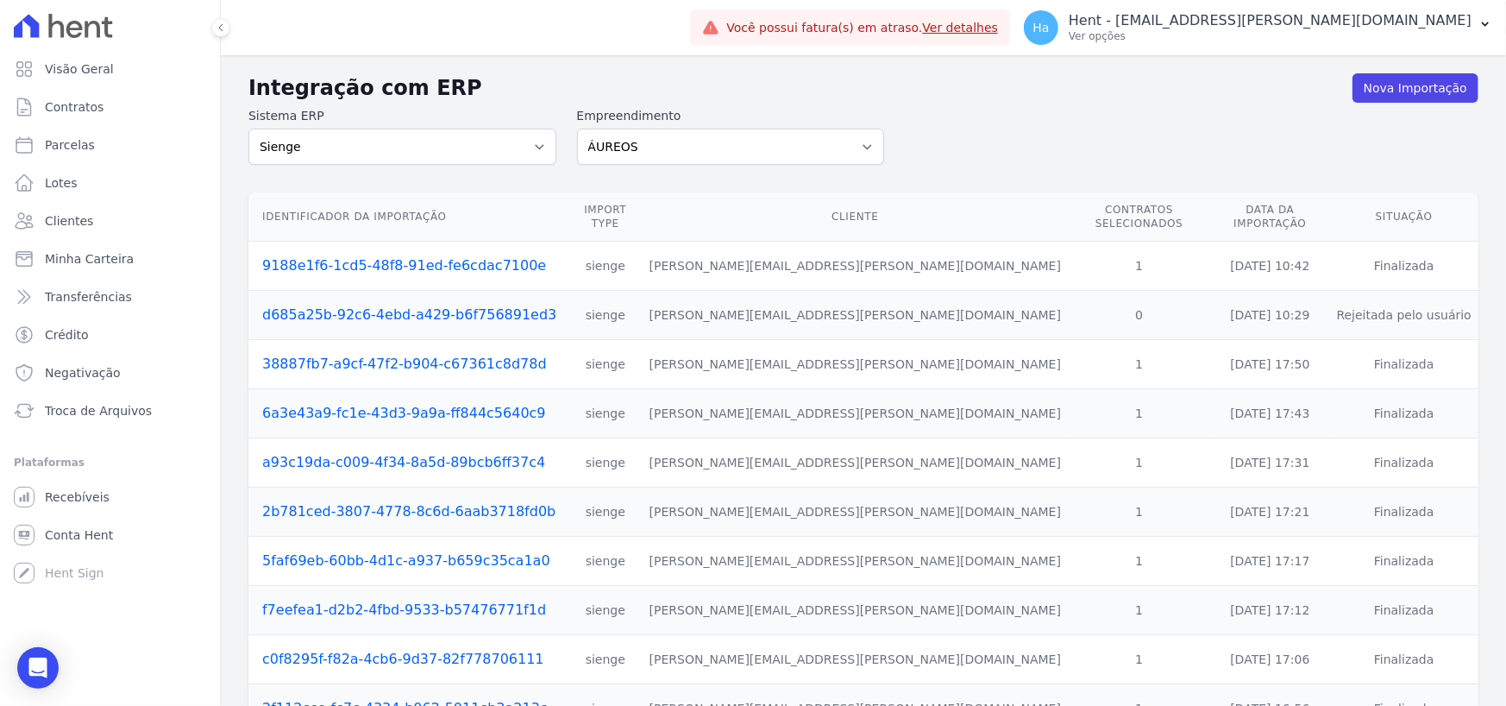
click at [439, 257] on link "9188e1f6-1cd5-48f8-91ed-fe6cdac7100e" at bounding box center [404, 265] width 284 height 16
click at [1391, 93] on link "Nova Importação" at bounding box center [1416, 87] width 126 height 29
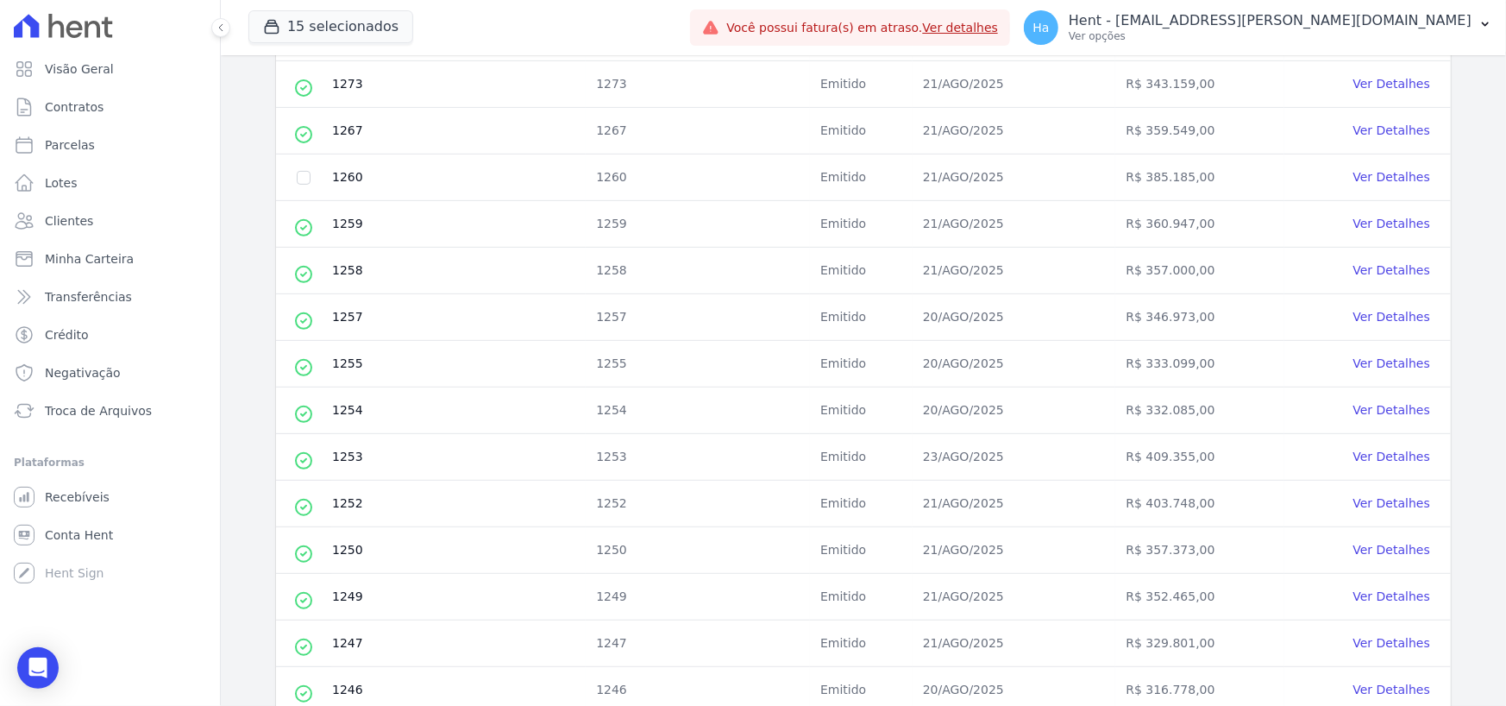
scroll to position [345, 0]
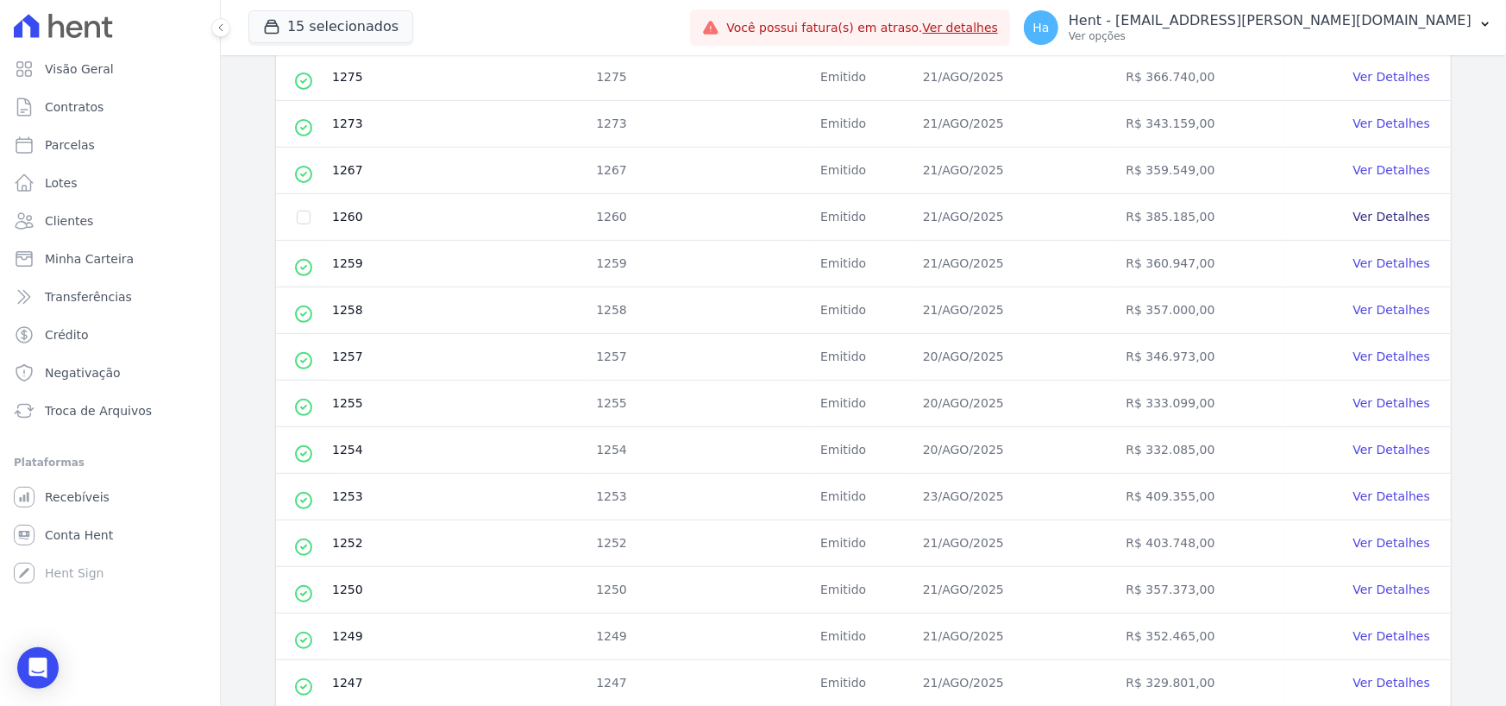
click at [1386, 219] on link "Ver Detalhes" at bounding box center [1392, 217] width 77 height 14
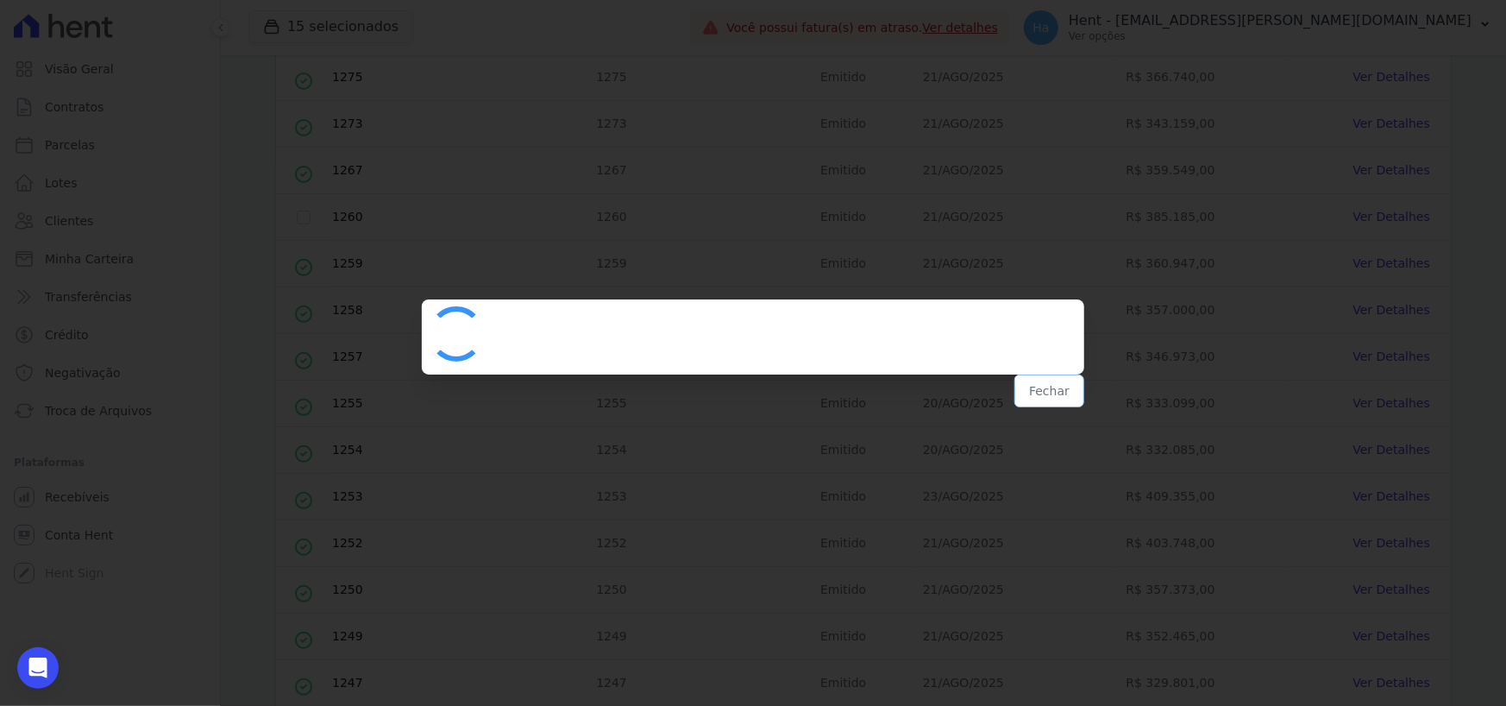
click at [1057, 401] on button "Fechar" at bounding box center [1050, 390] width 70 height 33
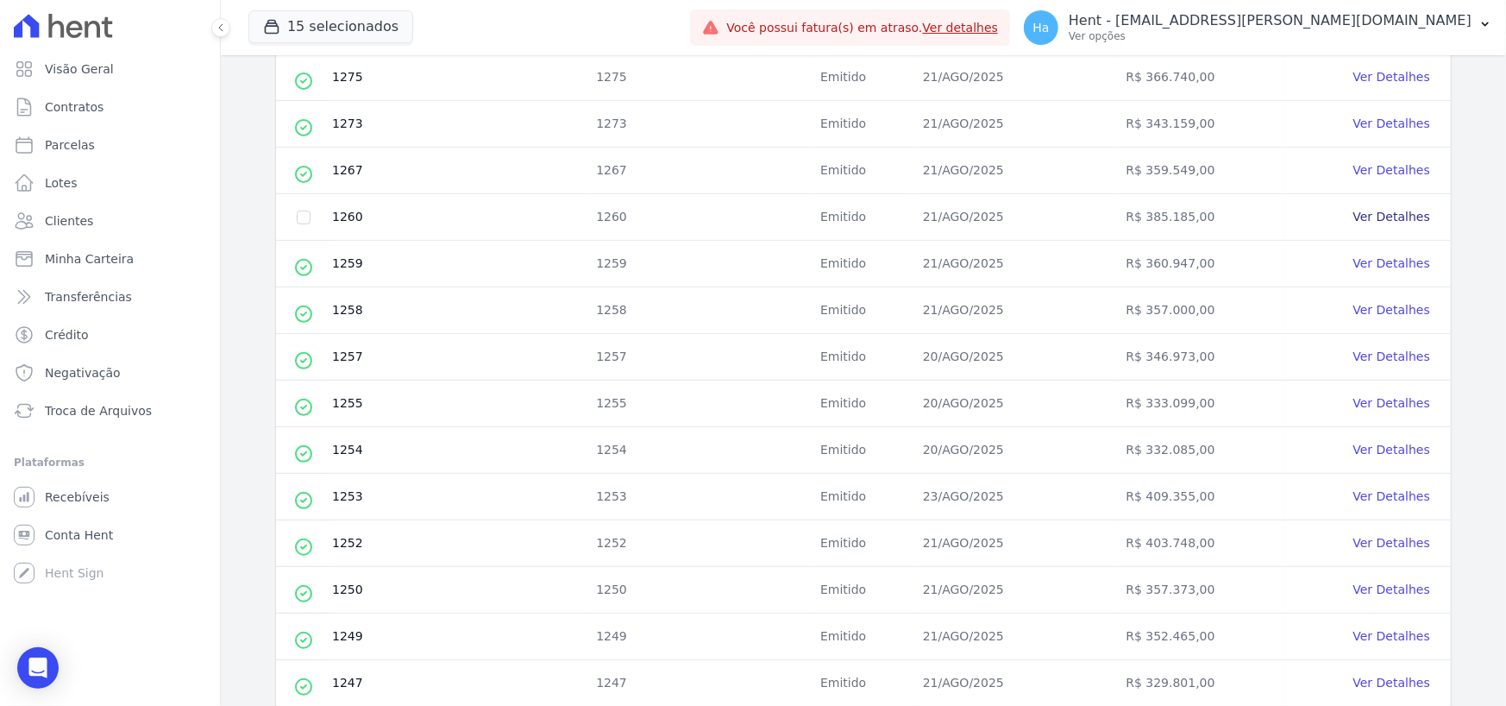
click at [1398, 217] on link "Ver Detalhes" at bounding box center [1392, 217] width 77 height 14
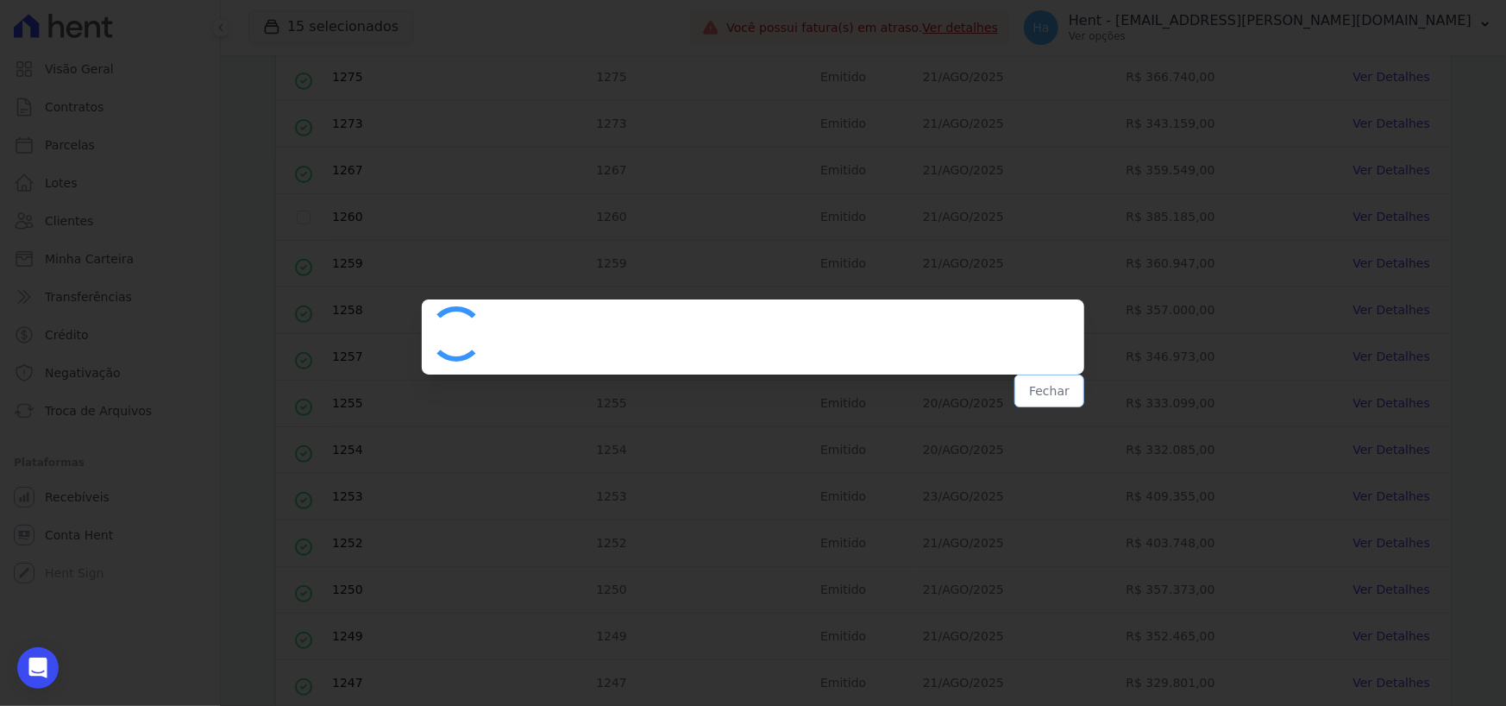
click at [1055, 396] on button "Fechar" at bounding box center [1050, 390] width 70 height 33
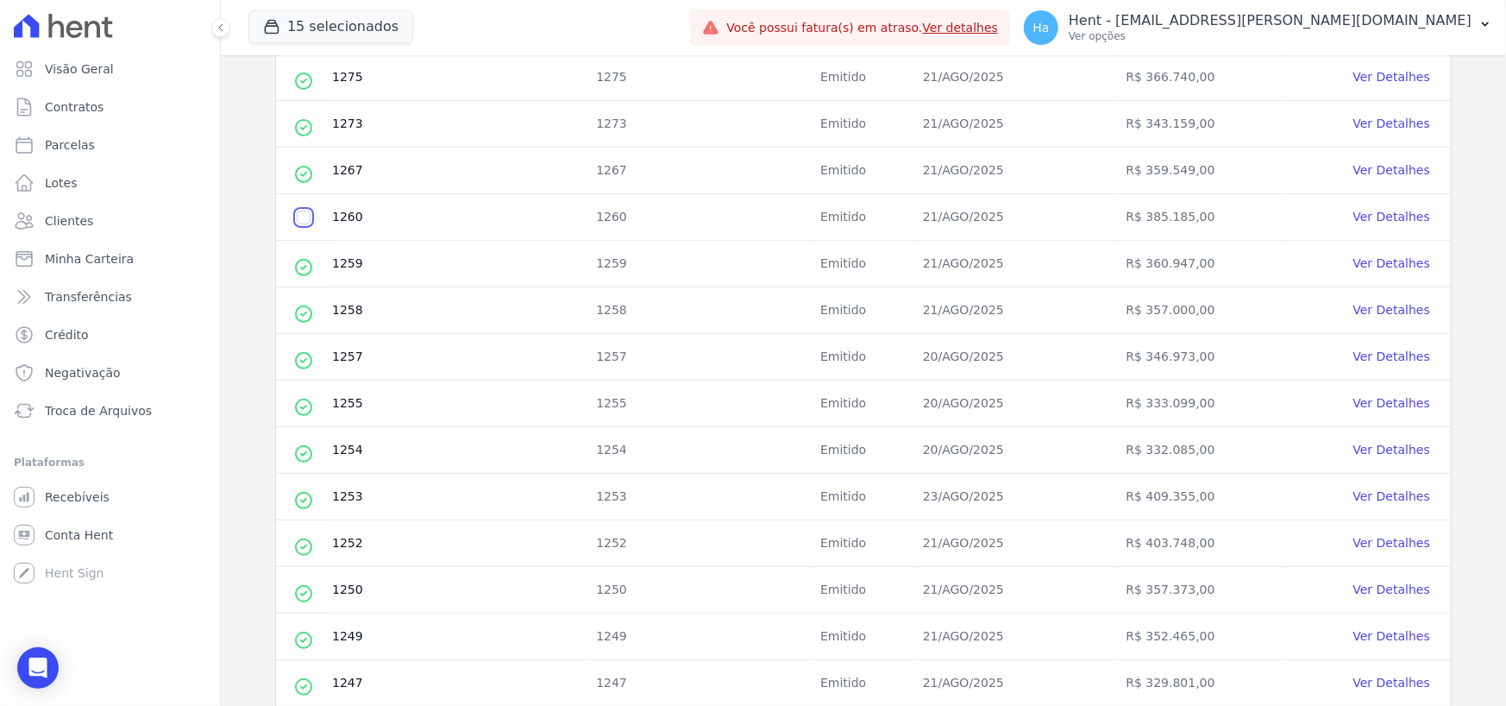
click at [301, 215] on input "checkbox" at bounding box center [304, 218] width 14 height 14
checkbox input "true"
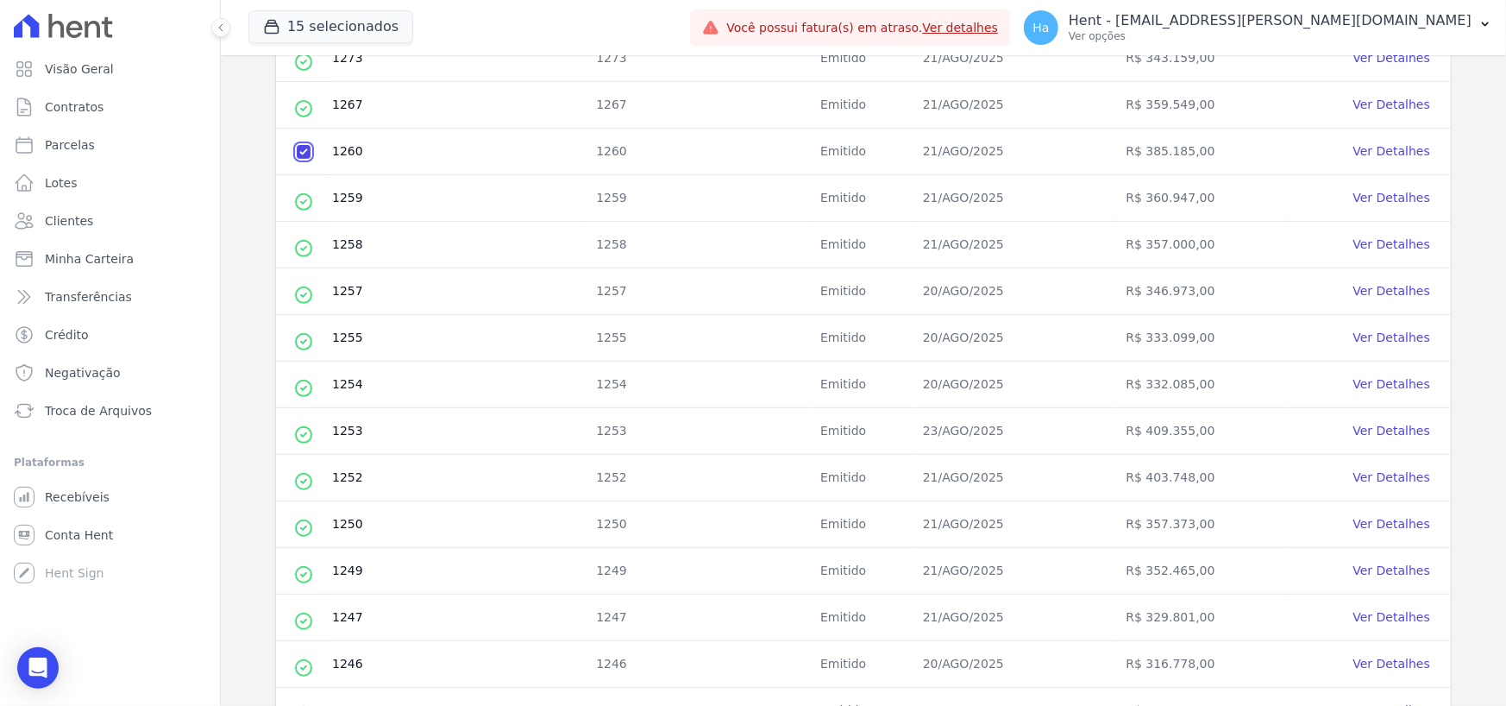
scroll to position [259, 0]
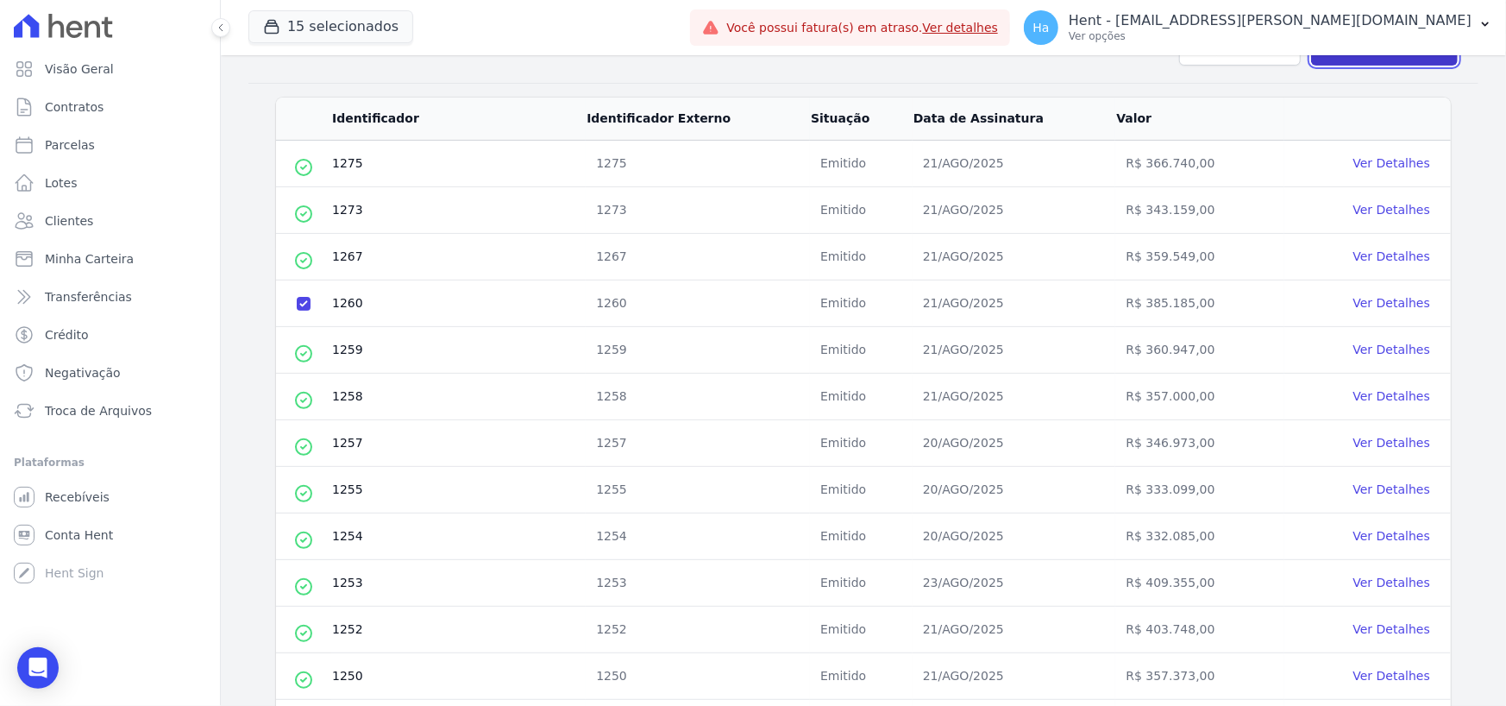
click at [1426, 61] on button "Revisar importação" at bounding box center [1384, 49] width 147 height 34
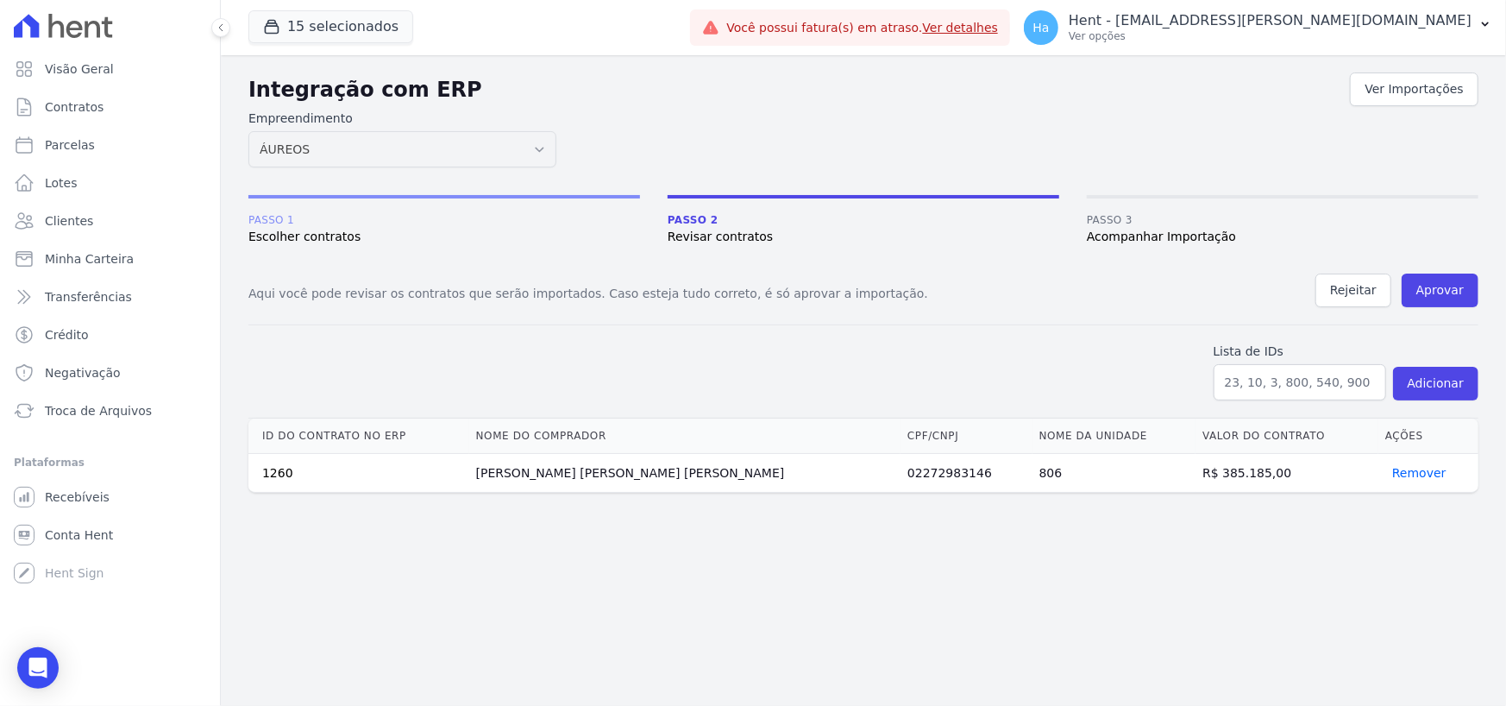
click at [858, 552] on div "Integração com ERP Ver Importações Empreendimento Acaiá Residencial ACQUA 8 PEL…" at bounding box center [863, 380] width 1285 height 650
drag, startPoint x: 719, startPoint y: 475, endPoint x: 492, endPoint y: 472, distance: 227.8
click at [492, 472] on tr "1260 Pedro Artur Fernandes Lino Andrade 02272983146 806 R$ 385.185,00 Remover" at bounding box center [863, 473] width 1230 height 39
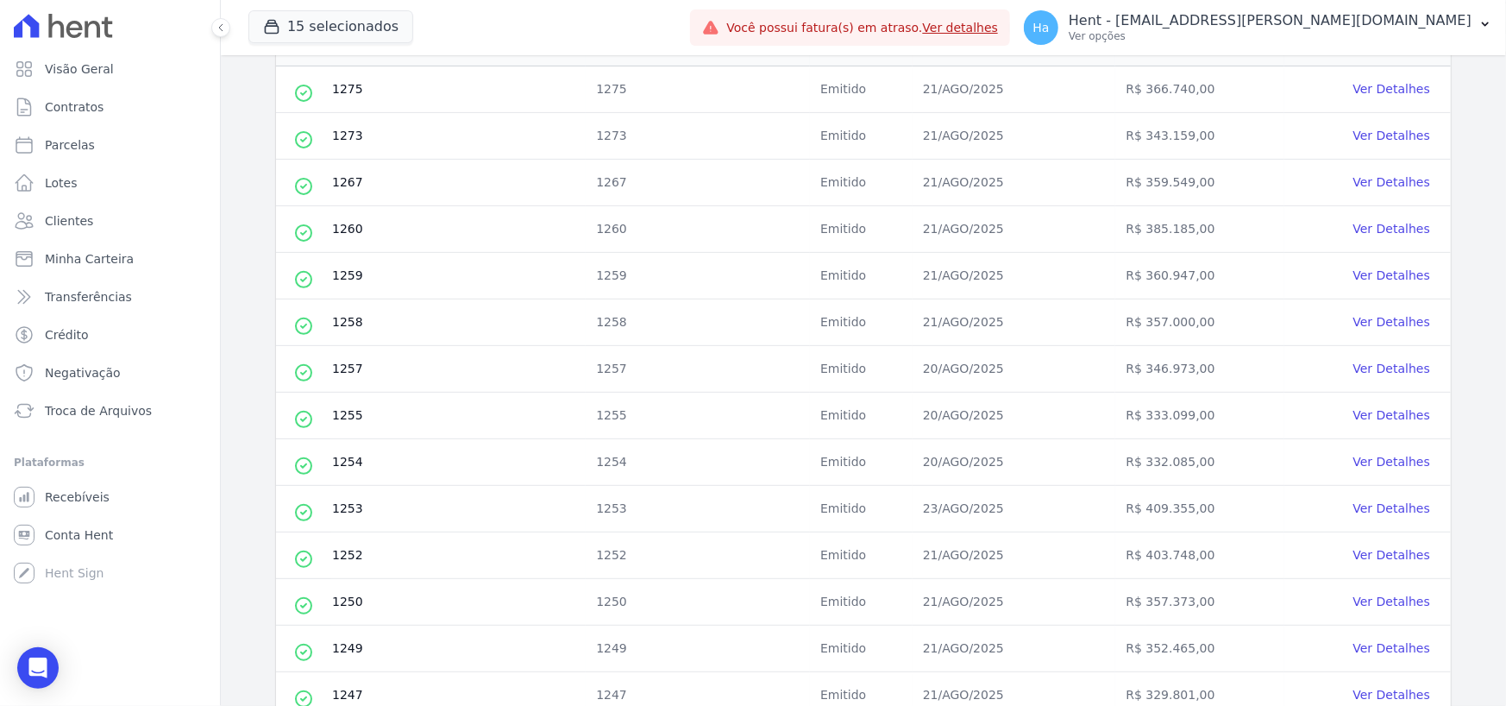
scroll to position [172, 0]
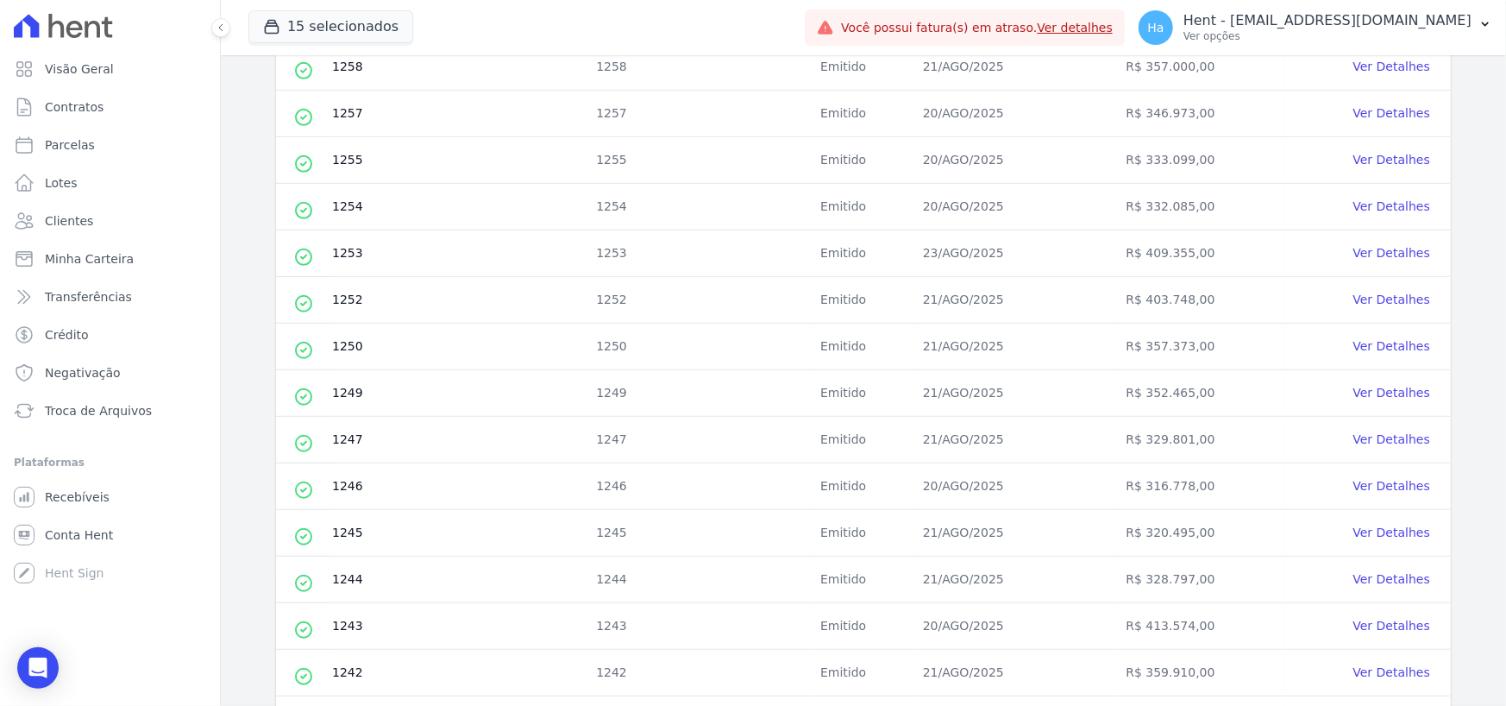
scroll to position [604, 0]
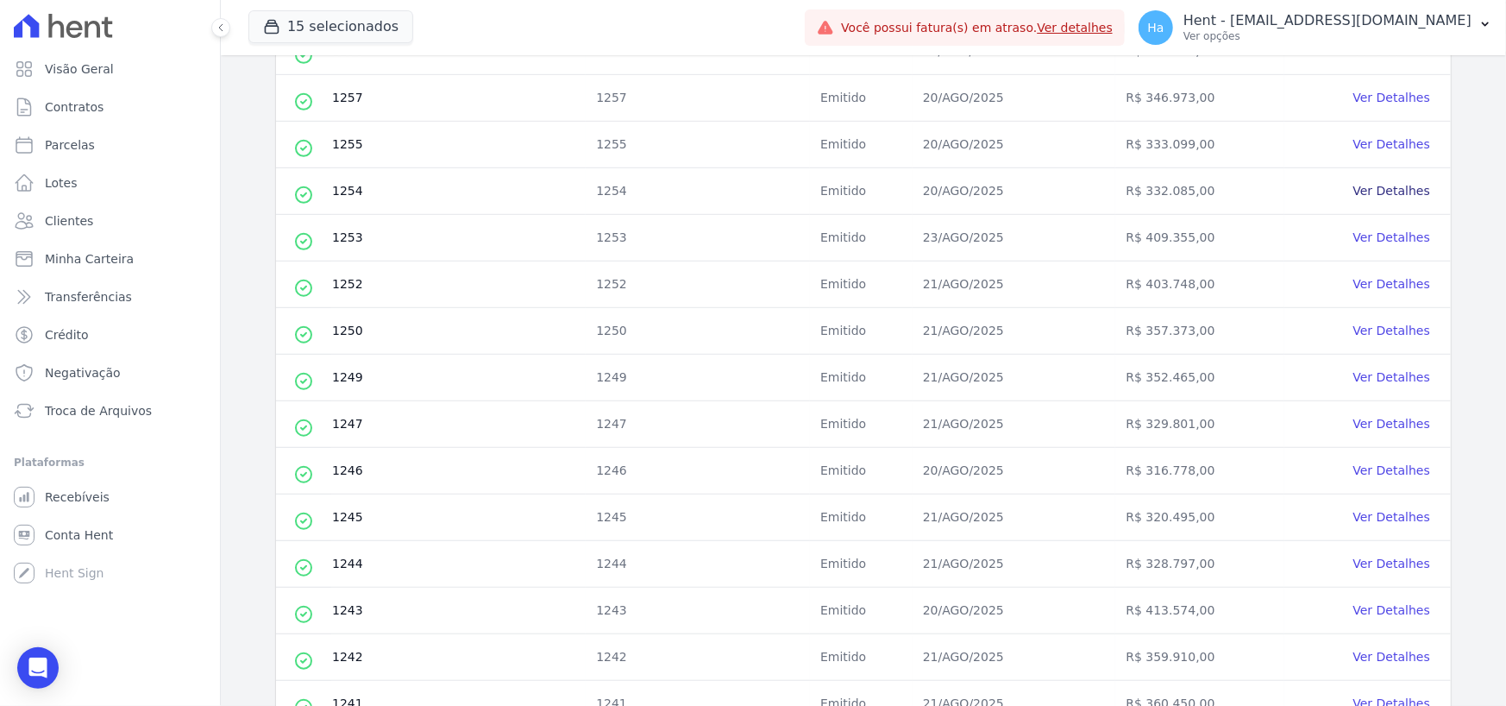
click at [1377, 189] on link "Ver Detalhes" at bounding box center [1392, 191] width 77 height 14
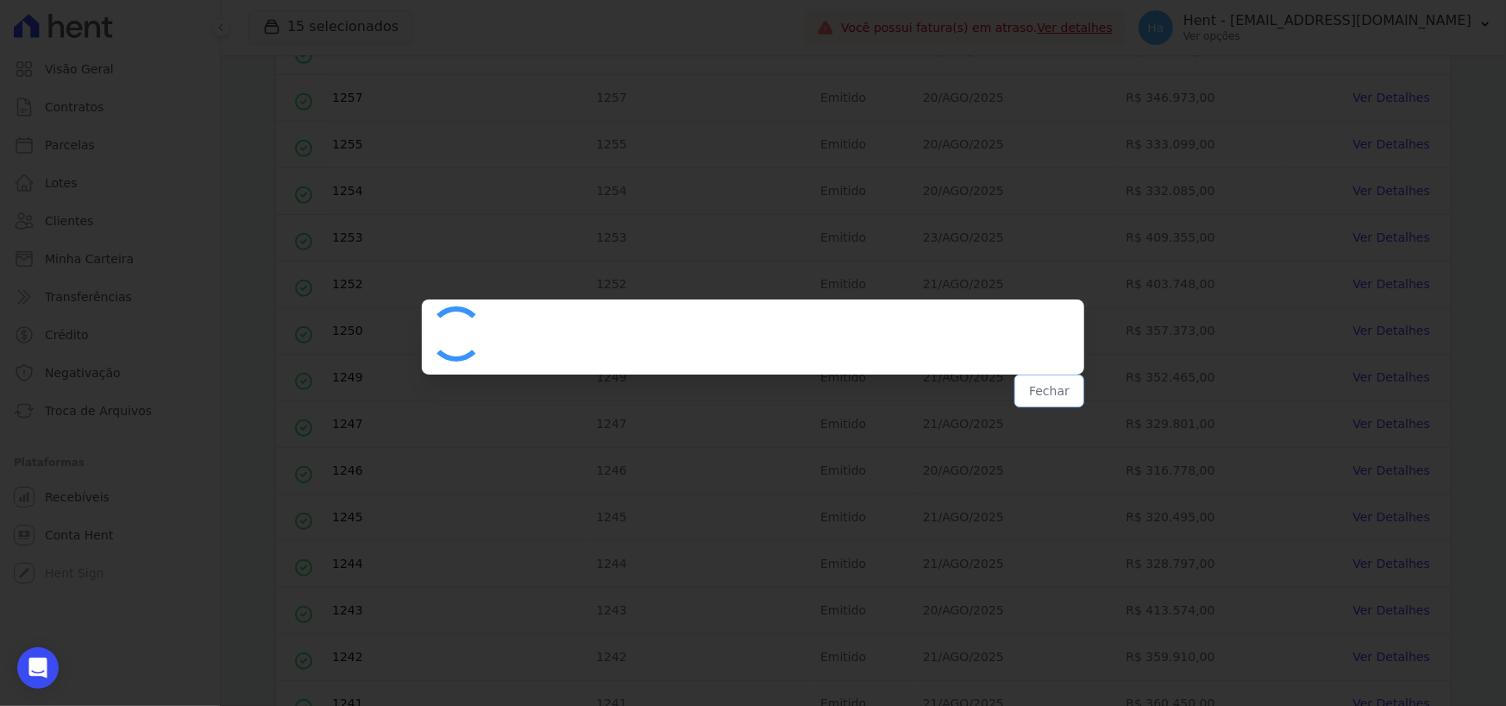
click at [1067, 380] on button "Fechar" at bounding box center [1050, 390] width 70 height 33
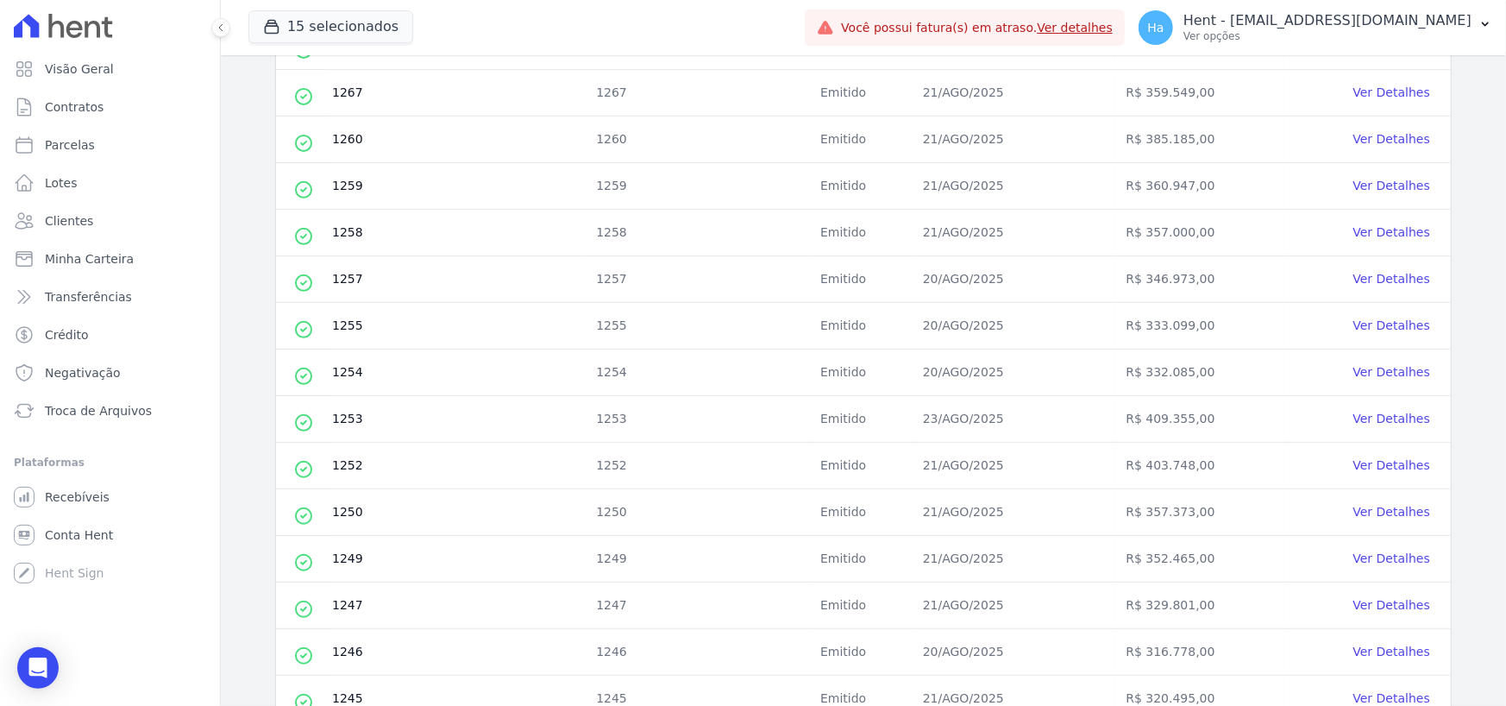
scroll to position [172, 0]
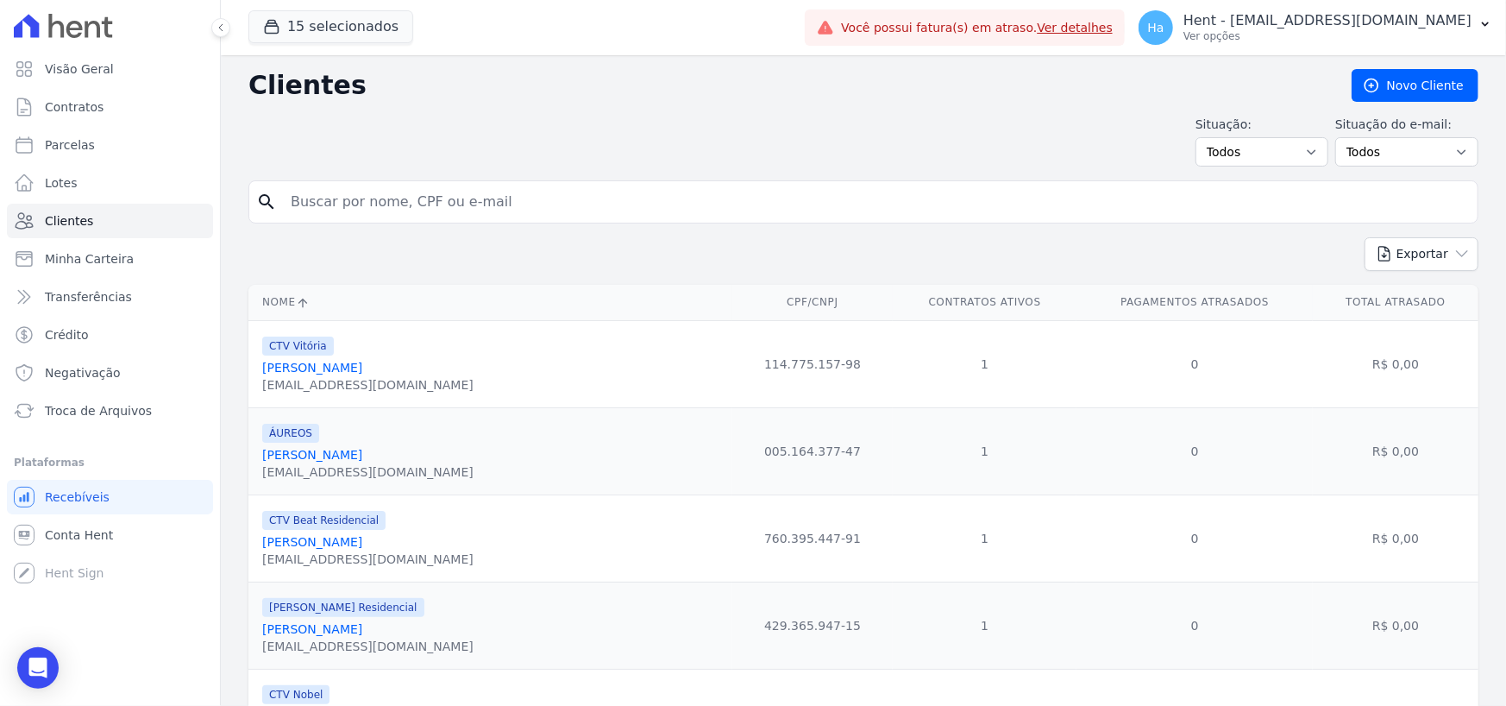
click at [389, 198] on input "search" at bounding box center [875, 202] width 1191 height 35
type input "[PERSON_NAME]"
